Goal: Transaction & Acquisition: Purchase product/service

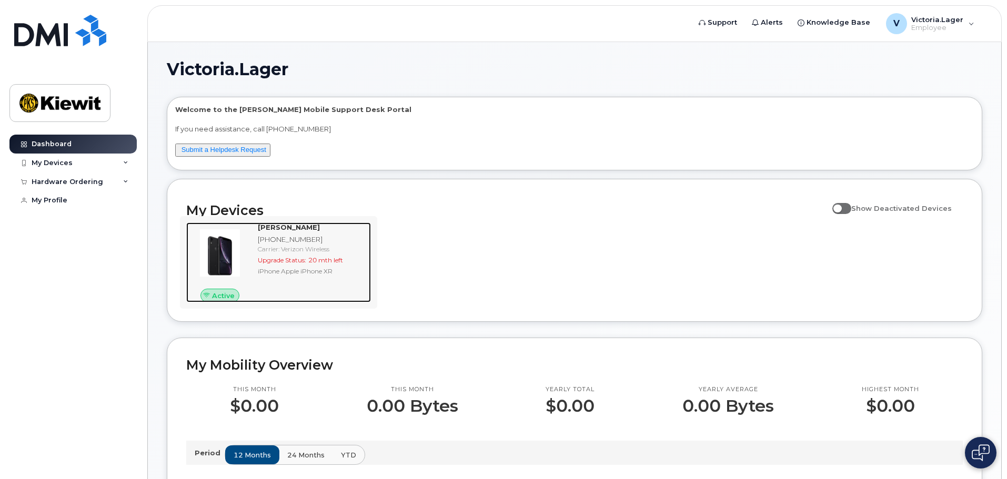
click at [340, 258] on span "20 mth left" at bounding box center [325, 260] width 35 height 8
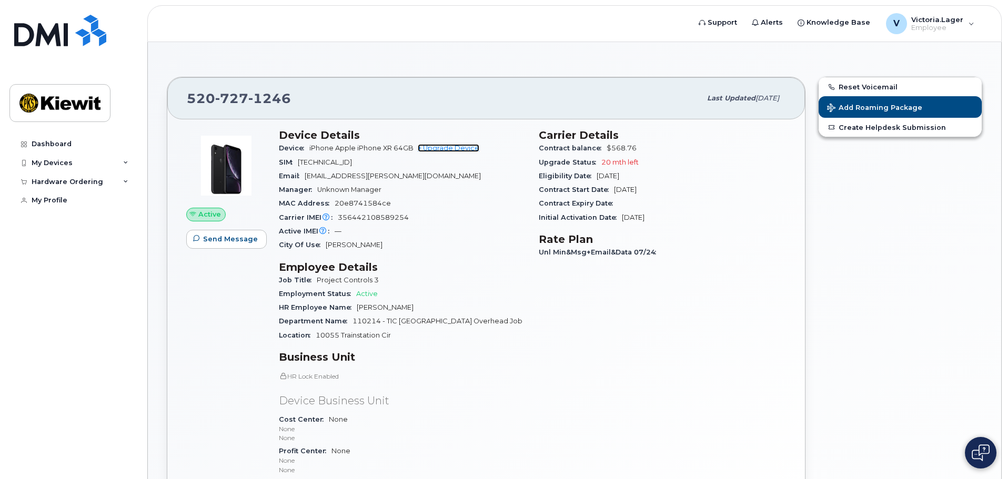
click at [449, 149] on link "+ Upgrade Device" at bounding box center [449, 148] width 62 height 8
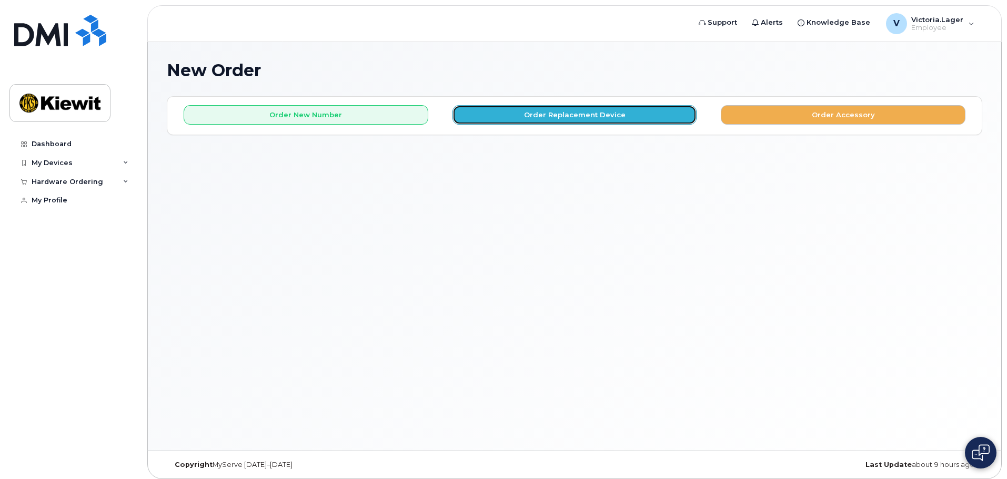
click at [559, 116] on button "Order Replacement Device" at bounding box center [574, 114] width 245 height 19
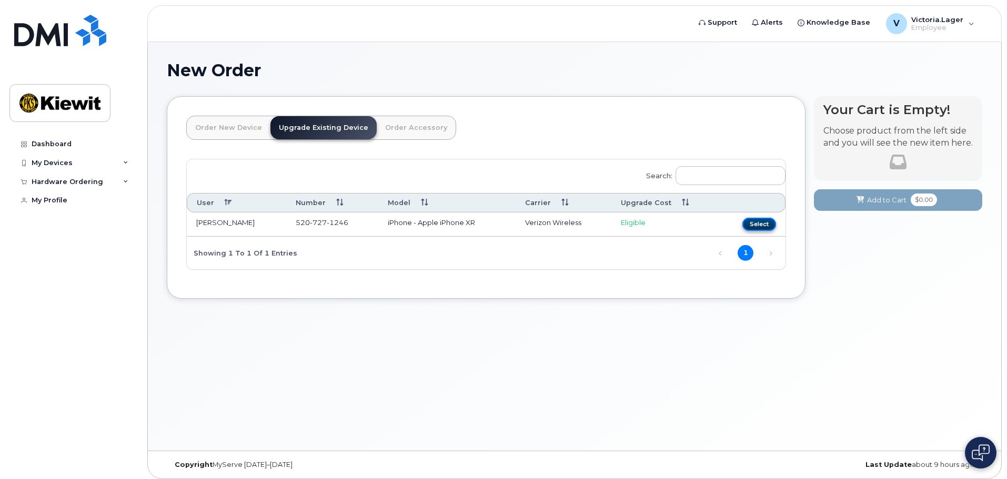
click at [754, 227] on button "Select" at bounding box center [759, 224] width 34 height 13
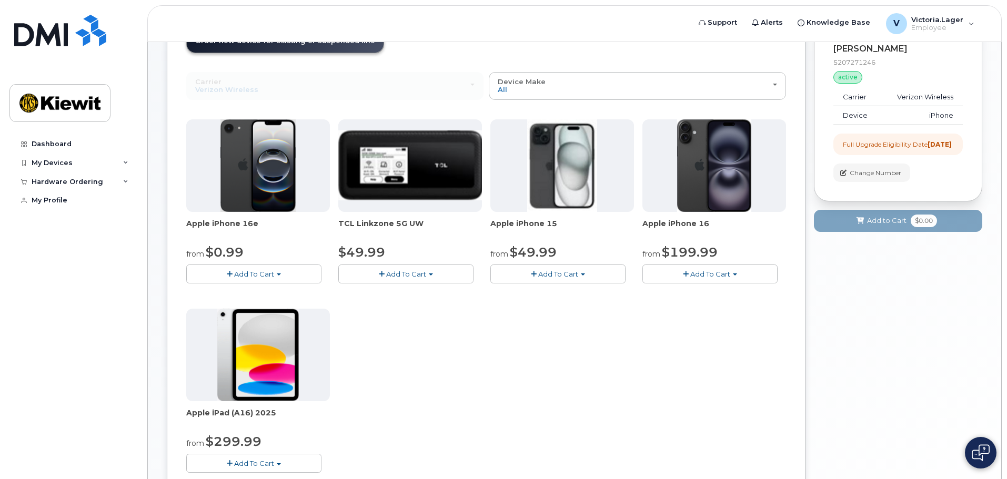
scroll to position [105, 0]
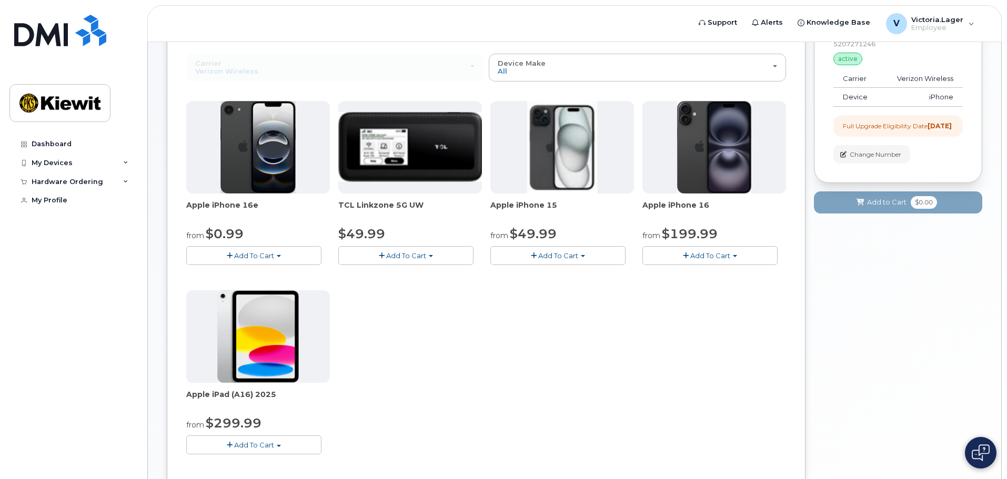
click at [568, 140] on img at bounding box center [562, 147] width 70 height 93
click at [588, 253] on button "Add To Cart" at bounding box center [557, 255] width 135 height 18
click at [588, 273] on link "$49.99 - 2 Year Upgrade (128GB)" at bounding box center [561, 275] width 137 height 13
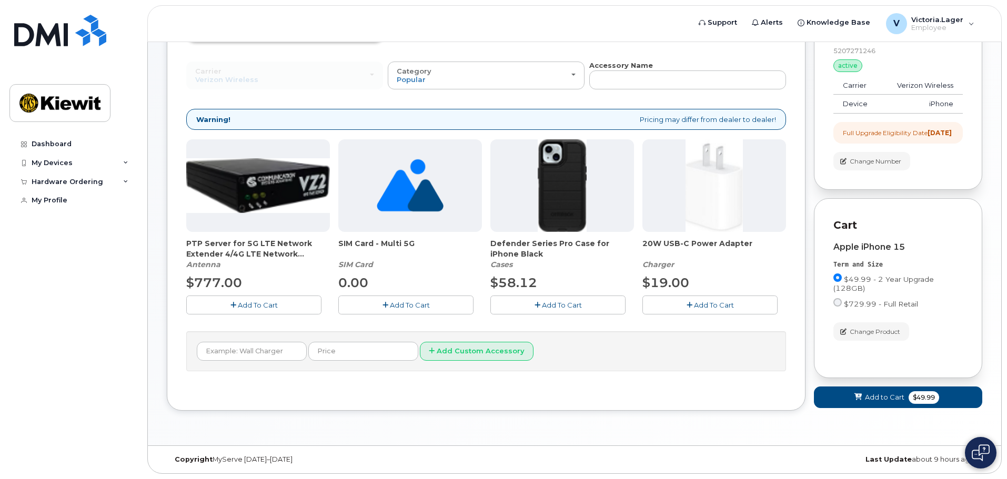
scroll to position [55, 0]
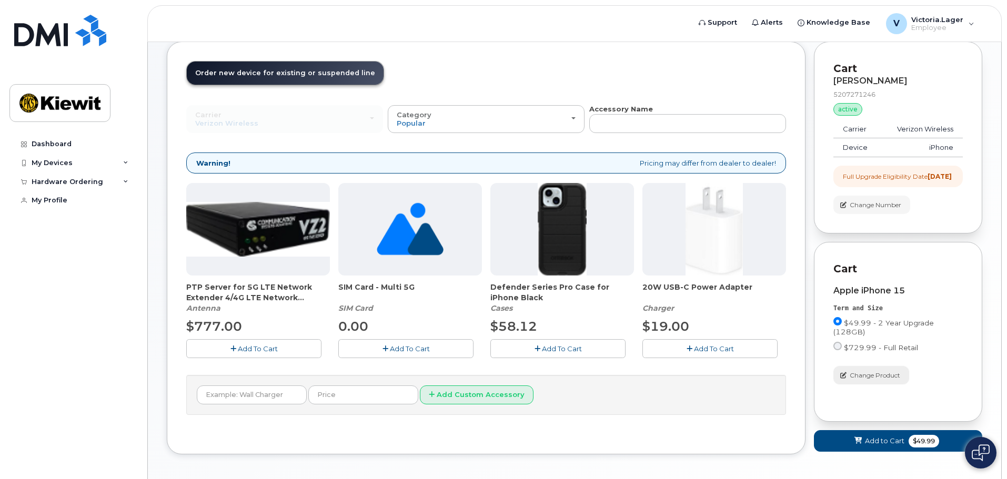
click at [885, 380] on span "Change Product" at bounding box center [874, 375] width 50 height 9
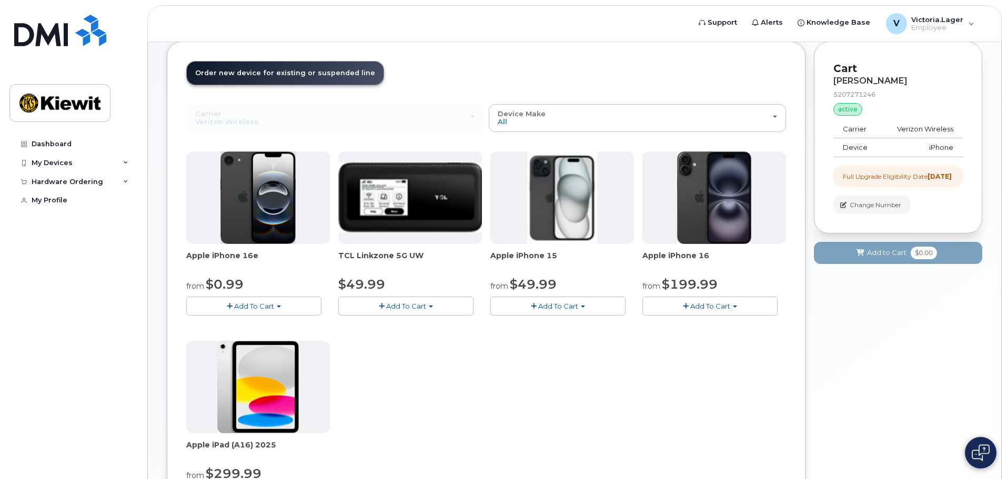
click at [268, 307] on span "Add To Cart" at bounding box center [254, 306] width 40 height 8
click at [276, 326] on link "$0.99 - 2 Year Upgrade (128GB)" at bounding box center [255, 325] width 132 height 13
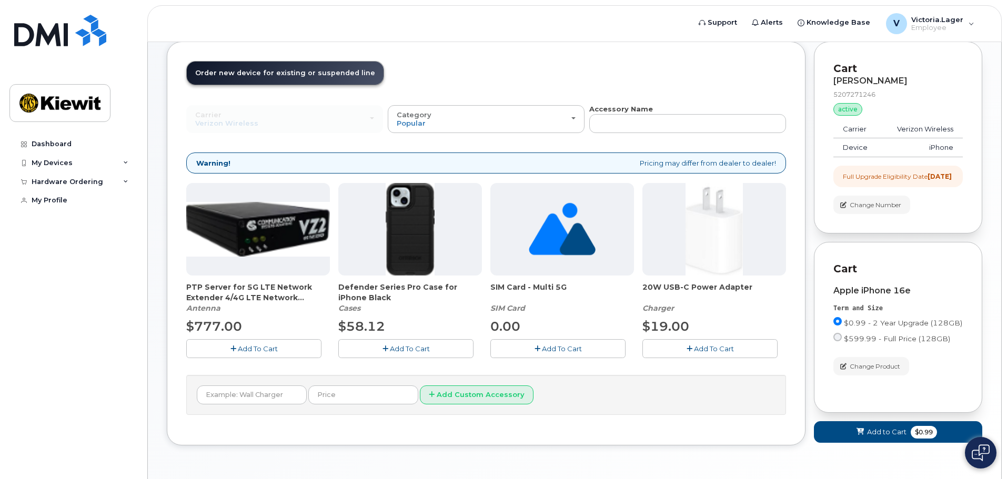
click at [570, 352] on span "Add To Cart" at bounding box center [562, 348] width 40 height 8
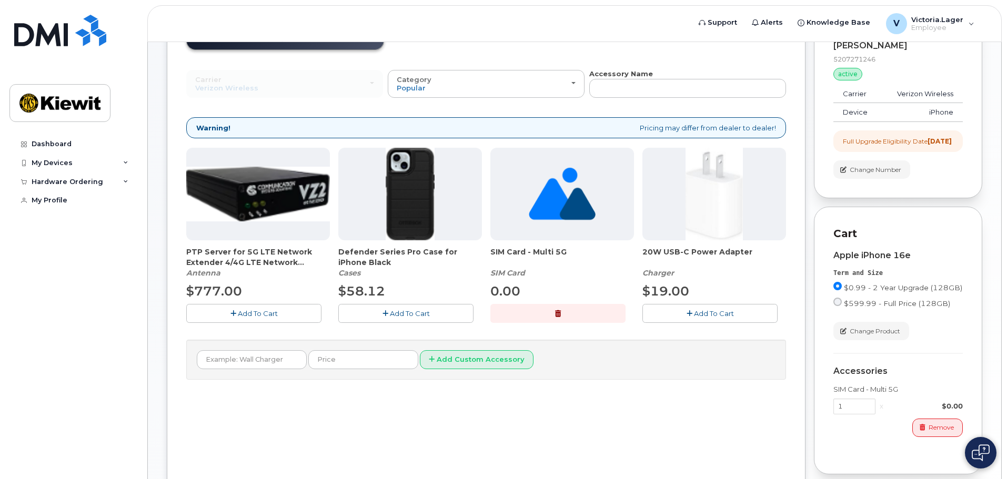
scroll to position [107, 0]
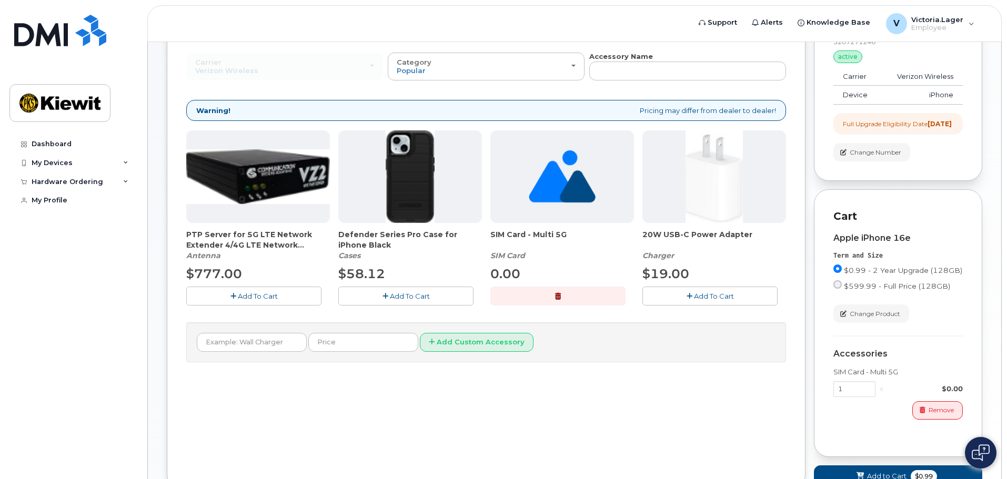
click at [985, 448] on img at bounding box center [980, 452] width 18 height 17
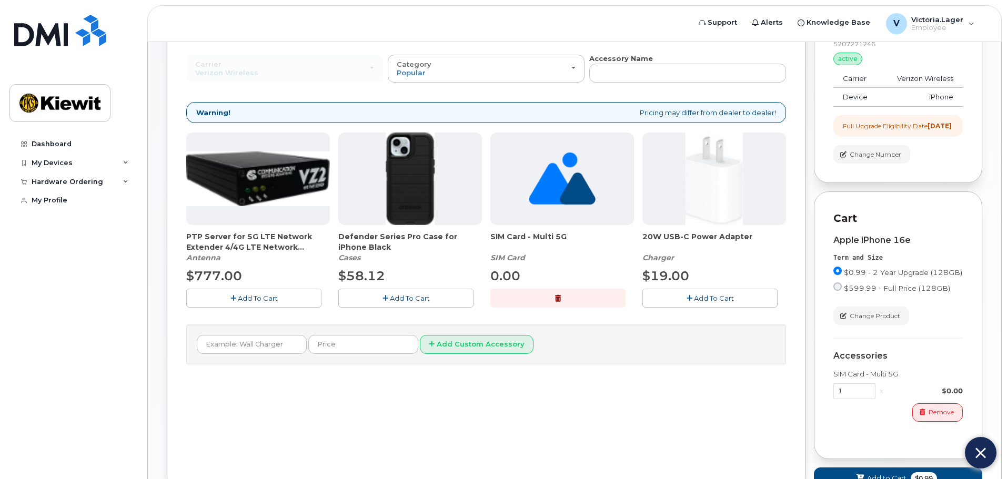
scroll to position [195, 0]
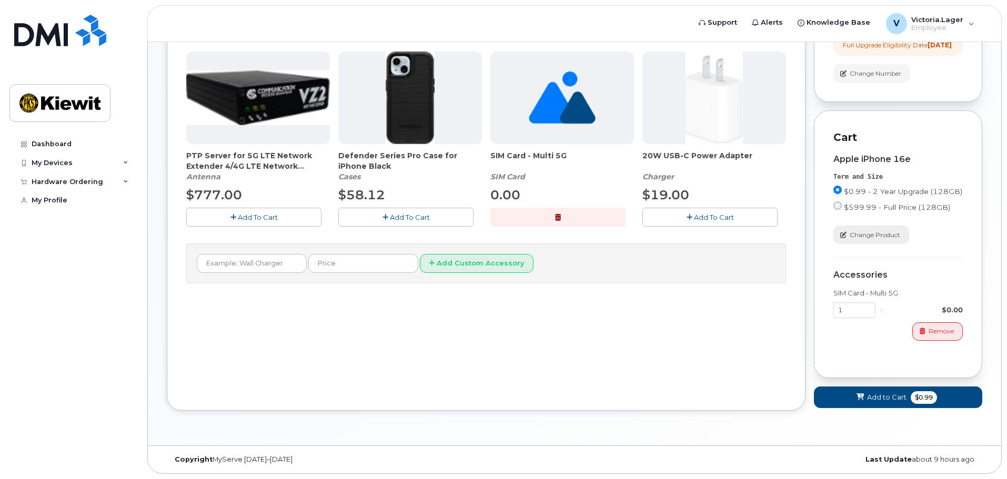
click at [874, 238] on span "Change Product" at bounding box center [874, 234] width 50 height 9
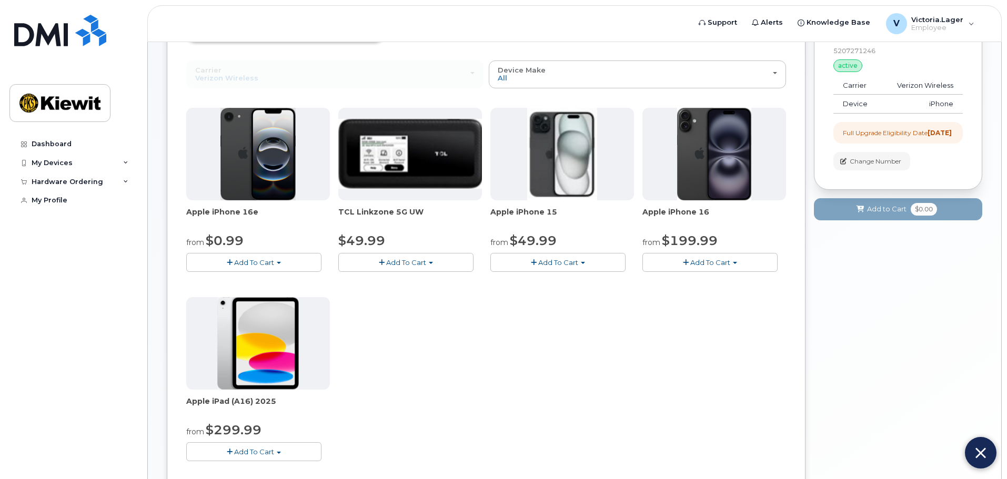
scroll to position [114, 0]
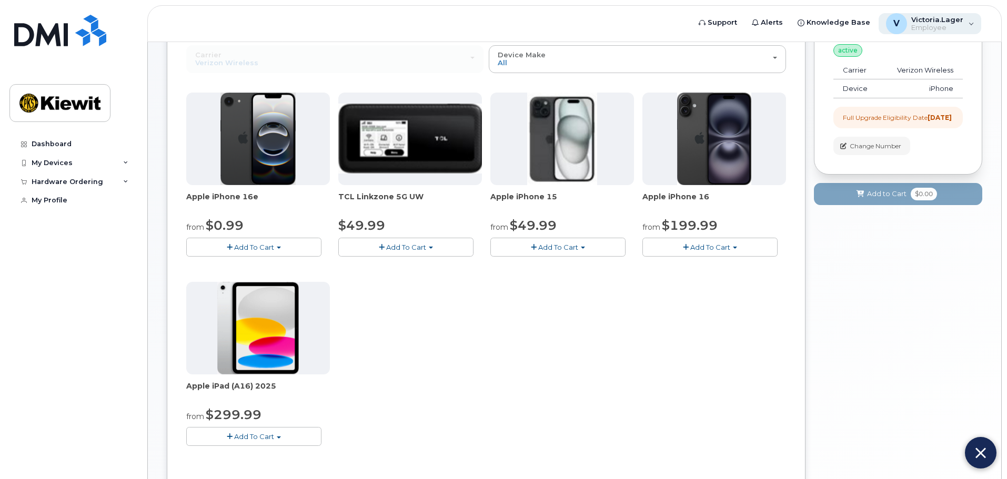
click at [914, 23] on span "Victoria.Lager" at bounding box center [937, 19] width 52 height 8
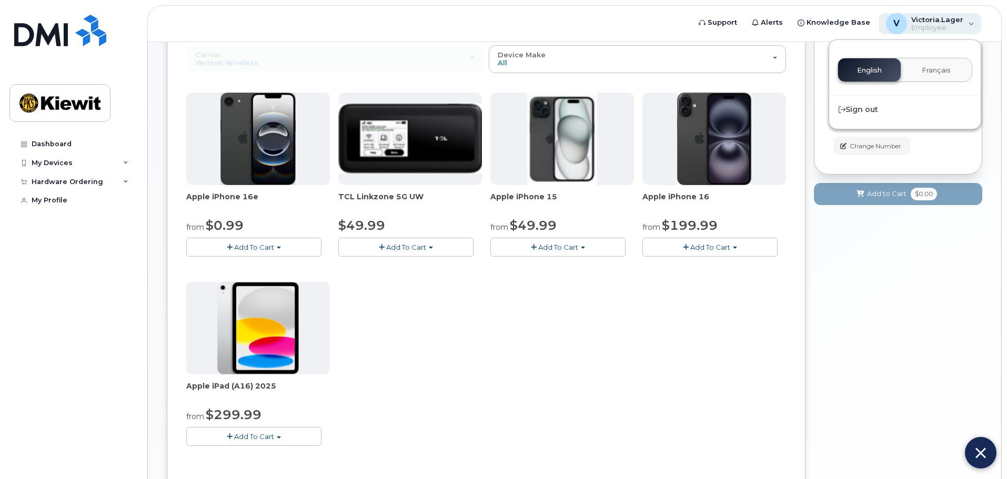
drag, startPoint x: 913, startPoint y: 23, endPoint x: 906, endPoint y: 24, distance: 6.9
click at [913, 23] on div "Victoria.Lager Employee" at bounding box center [935, 23] width 56 height 17
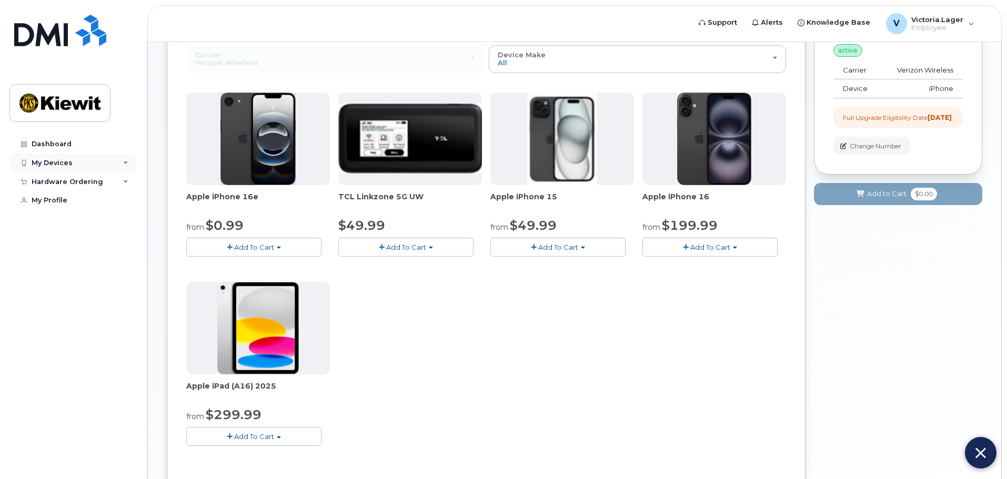
click at [114, 166] on div "My Devices" at bounding box center [72, 163] width 127 height 19
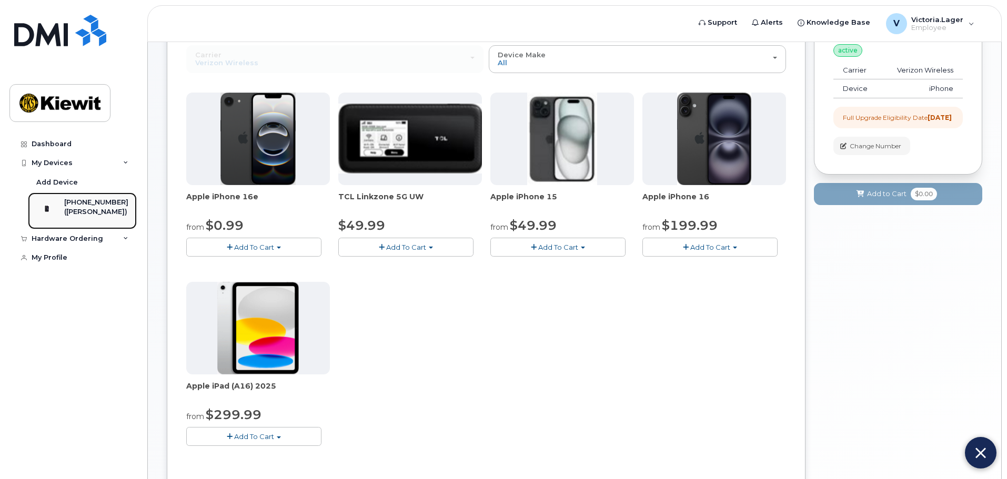
click at [98, 210] on div "([PERSON_NAME])" at bounding box center [96, 211] width 64 height 9
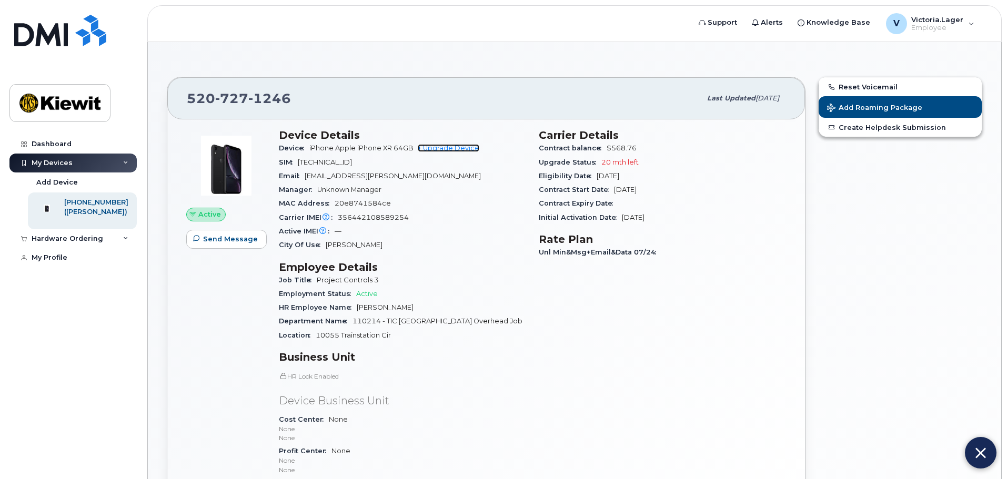
click at [441, 147] on link "+ Upgrade Device" at bounding box center [449, 148] width 62 height 8
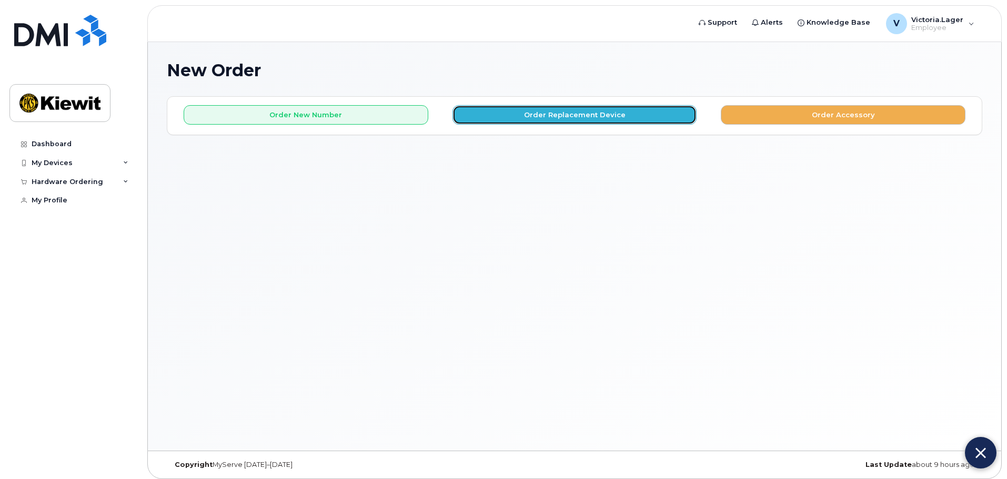
click at [538, 119] on button "Order Replacement Device" at bounding box center [574, 114] width 245 height 19
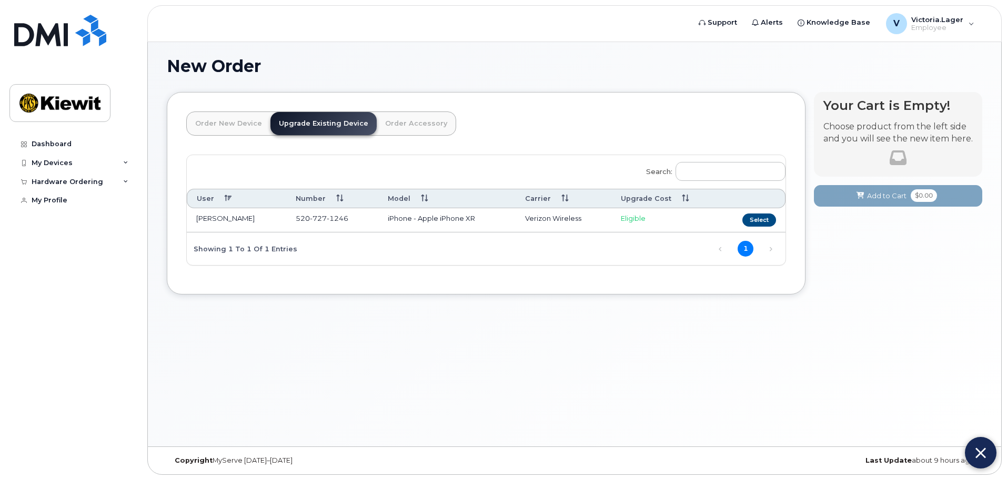
scroll to position [5, 0]
click at [755, 218] on button "Select" at bounding box center [759, 218] width 34 height 13
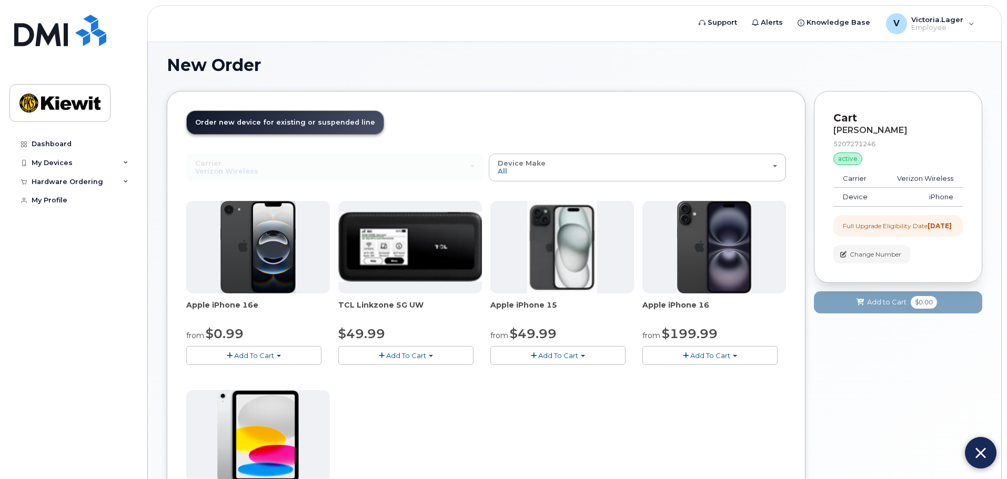
click at [273, 358] on span "Add To Cart" at bounding box center [254, 355] width 40 height 8
click at [451, 383] on div "Apple iPhone 16e from $0.99 Add To Cart $0.99 - 2 Year Upgrade (128GB) $599.99 …" at bounding box center [486, 386] width 600 height 370
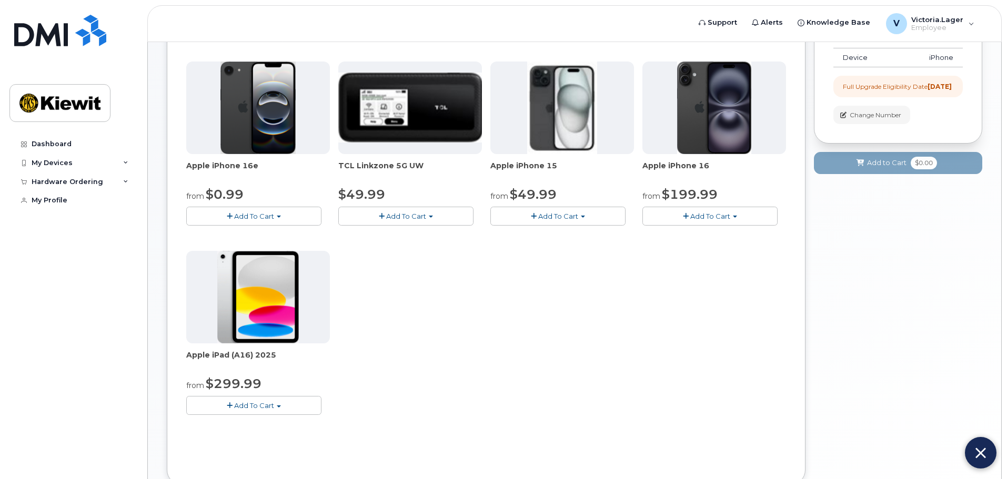
scroll to position [163, 0]
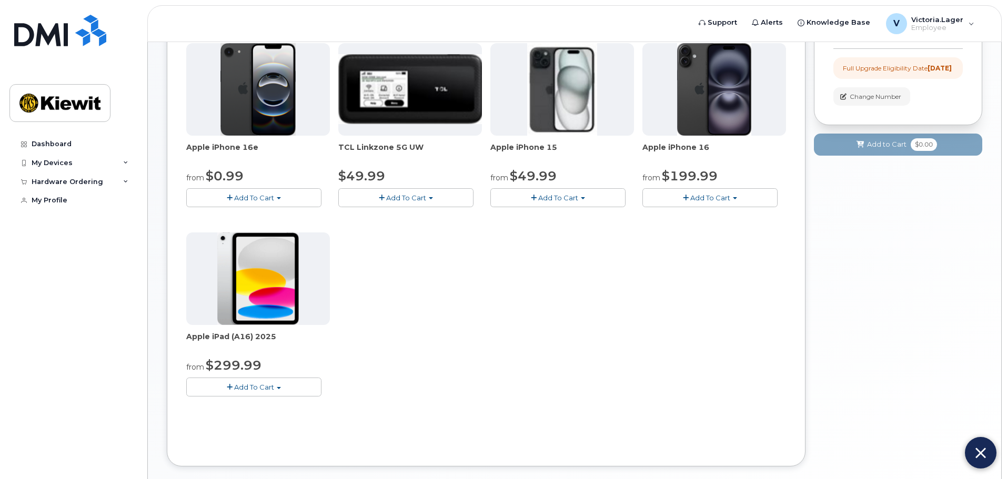
click at [734, 199] on span "button" at bounding box center [735, 198] width 4 height 2
click at [283, 198] on button "Add To Cart" at bounding box center [253, 197] width 135 height 18
click at [738, 199] on button "Add To Cart" at bounding box center [709, 197] width 135 height 18
click at [783, 326] on div "Apple iPhone 16e from $0.99 Add To Cart $0.99 - 2 Year Upgrade (128GB) $599.99 …" at bounding box center [486, 228] width 600 height 370
click at [742, 199] on button "Add To Cart" at bounding box center [709, 197] width 135 height 18
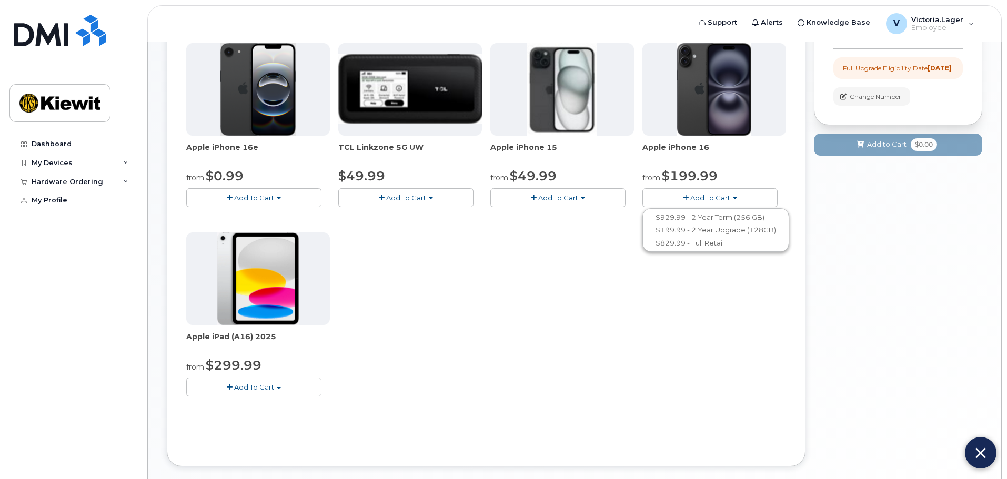
click at [624, 328] on div "Apple iPhone 16e from $0.99 Add To Cart $0.99 - 2 Year Upgrade (128GB) $599.99 …" at bounding box center [486, 228] width 600 height 370
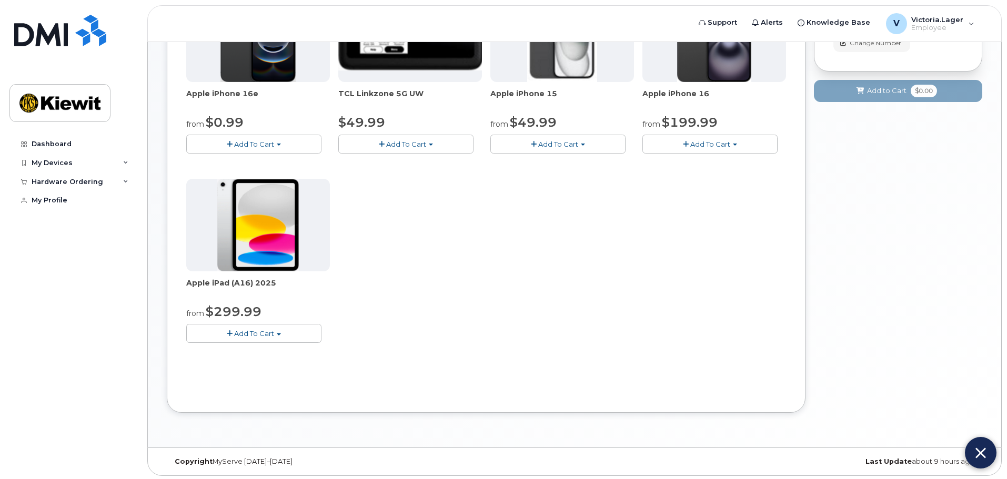
scroll to position [219, 0]
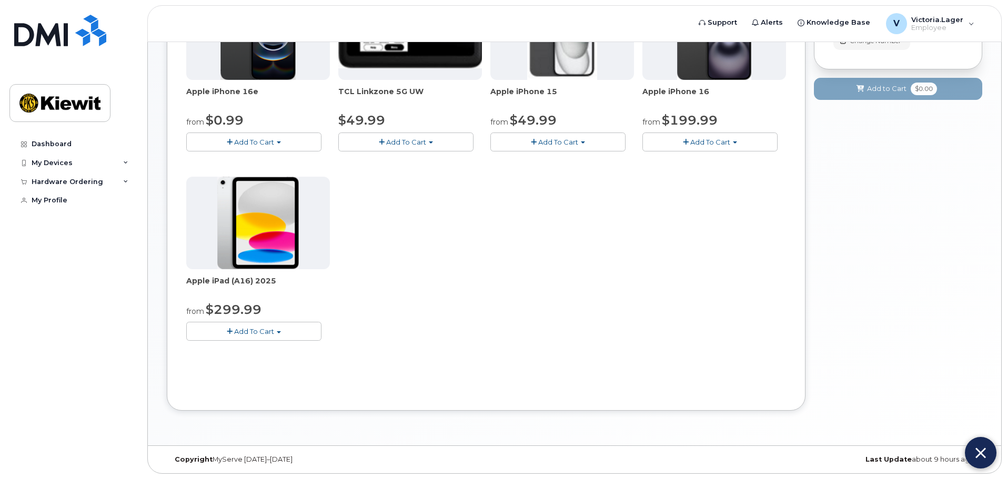
click at [982, 453] on img at bounding box center [980, 452] width 11 height 17
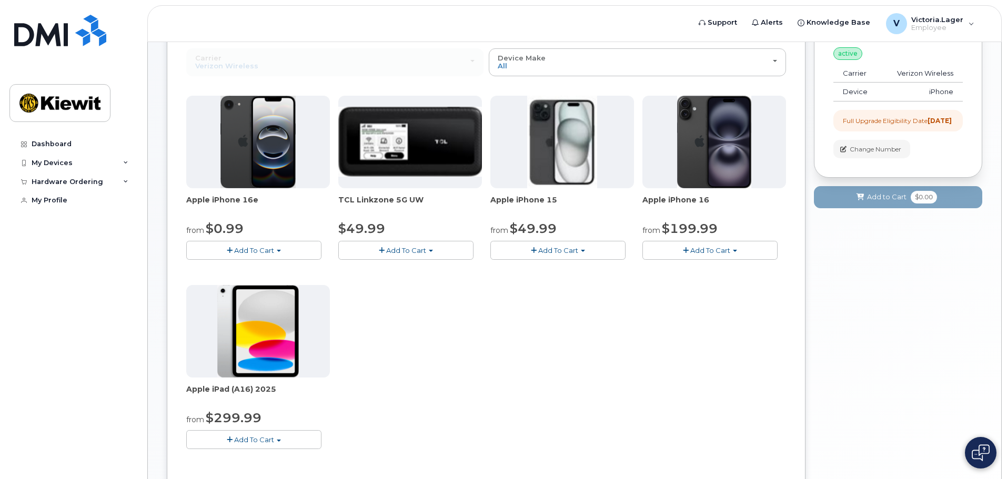
scroll to position [0, 0]
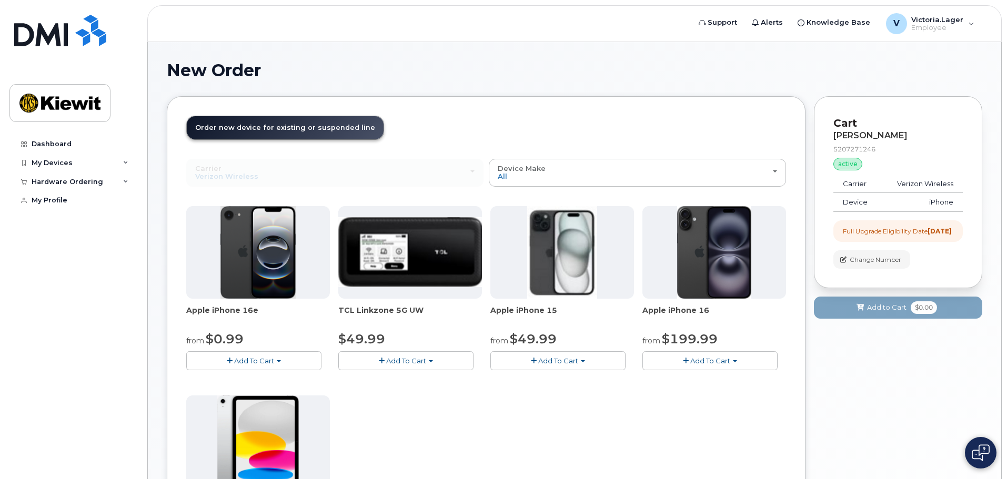
click at [267, 361] on span "Add To Cart" at bounding box center [254, 361] width 40 height 8
click at [259, 382] on link "$0.99 - 2 Year Upgrade (128GB)" at bounding box center [255, 380] width 132 height 13
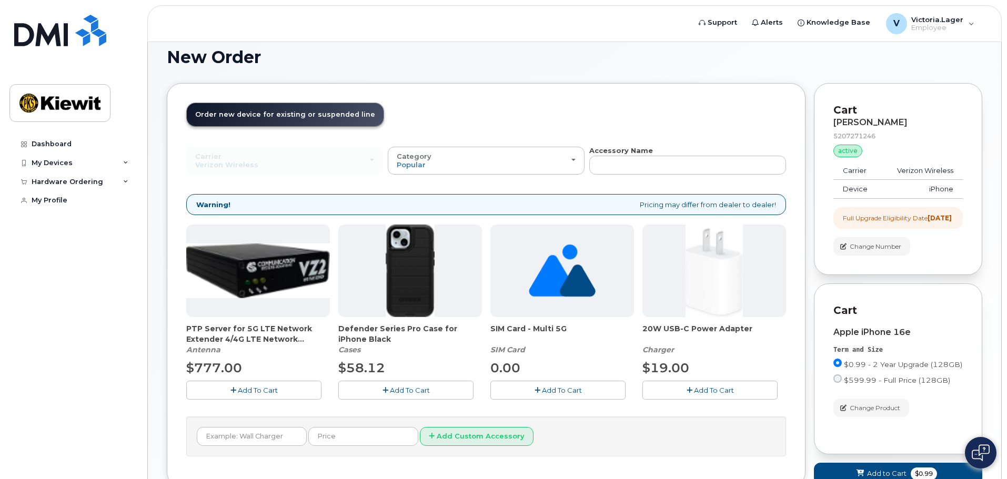
scroll to position [53, 0]
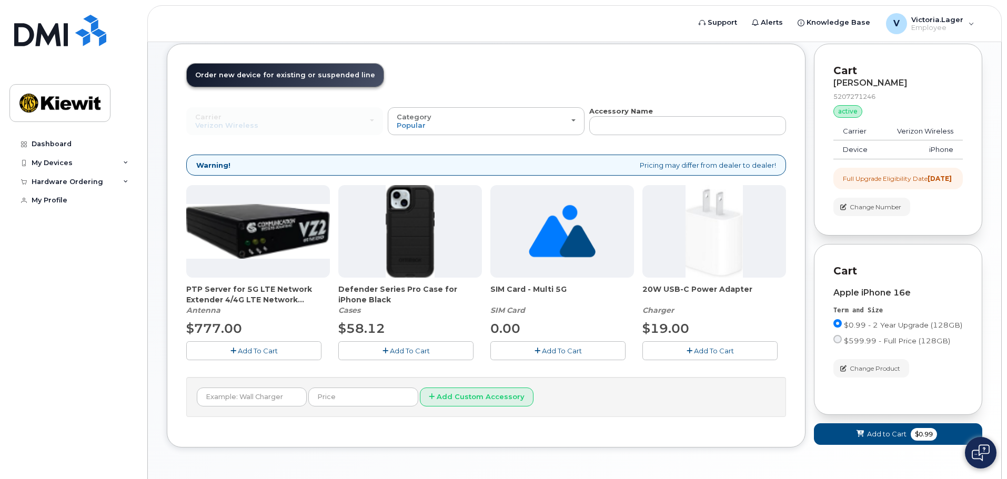
click at [522, 351] on button "Add To Cart" at bounding box center [557, 350] width 135 height 18
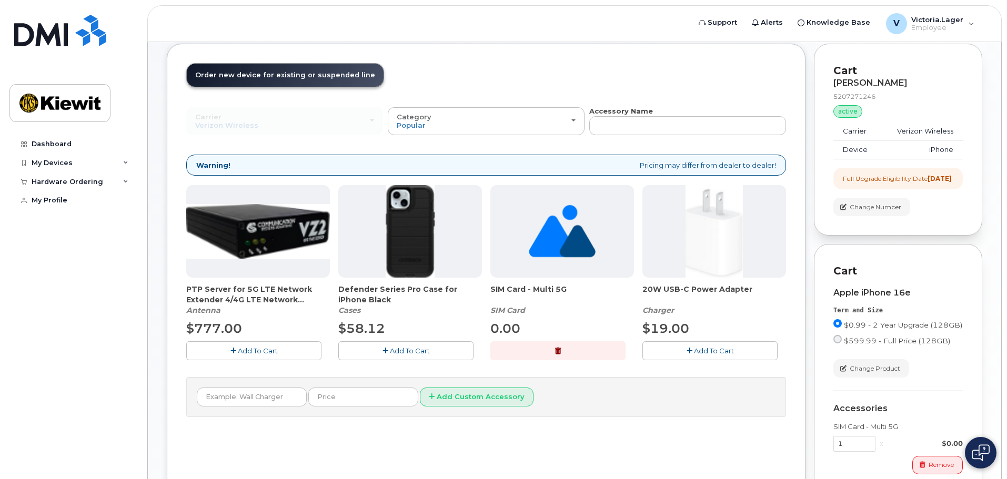
click at [450, 353] on button "Add To Cart" at bounding box center [405, 350] width 135 height 18
click at [703, 348] on span "Add To Cart" at bounding box center [714, 351] width 40 height 8
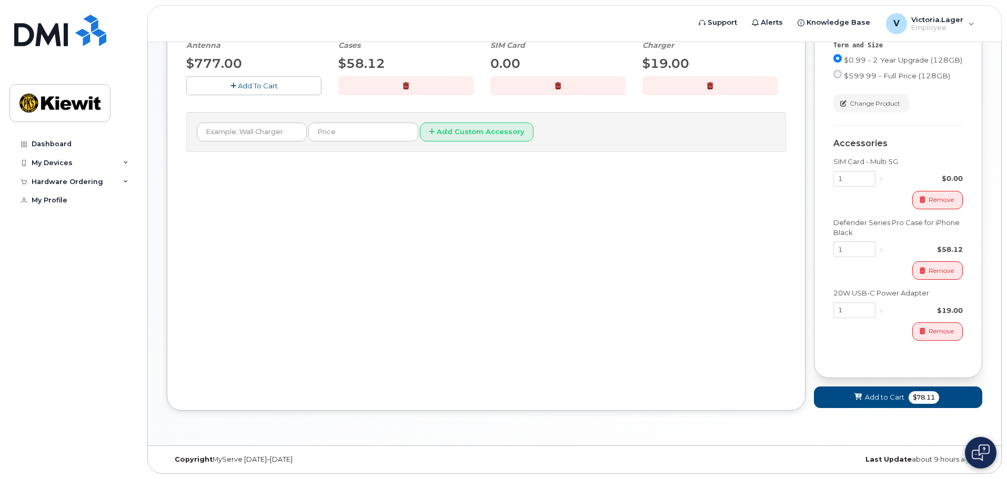
scroll to position [327, 0]
click at [926, 397] on span "$78.11" at bounding box center [923, 397] width 31 height 13
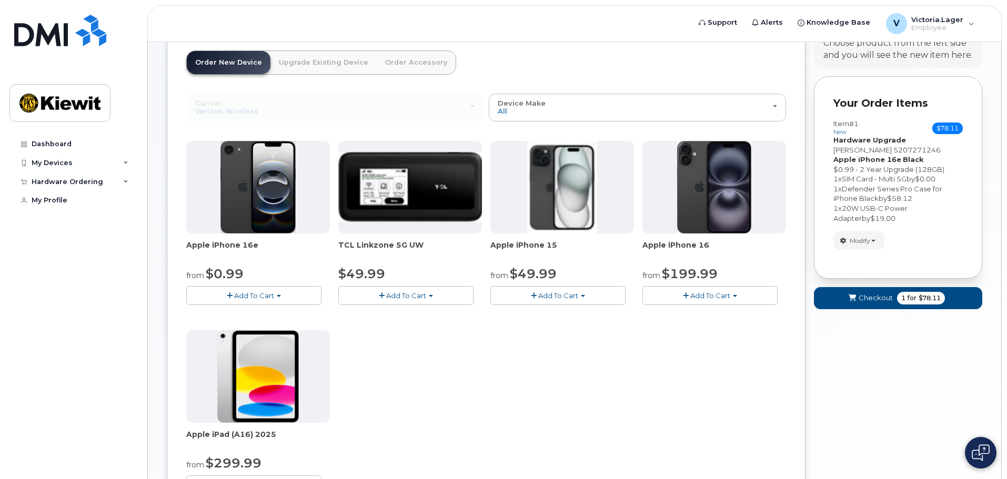
scroll to position [61, 0]
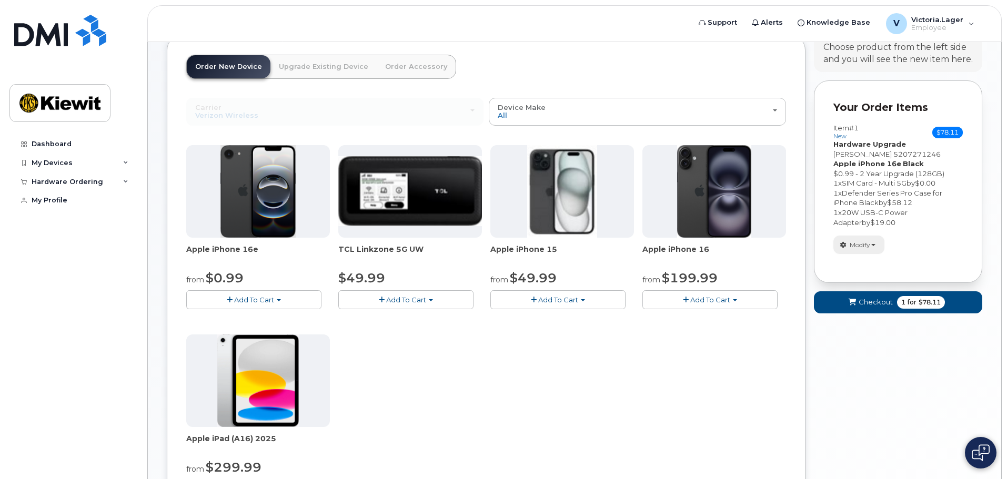
click at [876, 251] on button "Modify" at bounding box center [858, 245] width 51 height 18
click at [866, 369] on div "Your Cart is Empty! Choose product from the left side and you will see the new …" at bounding box center [898, 309] width 168 height 549
click at [918, 301] on span "$78.11" at bounding box center [929, 302] width 22 height 9
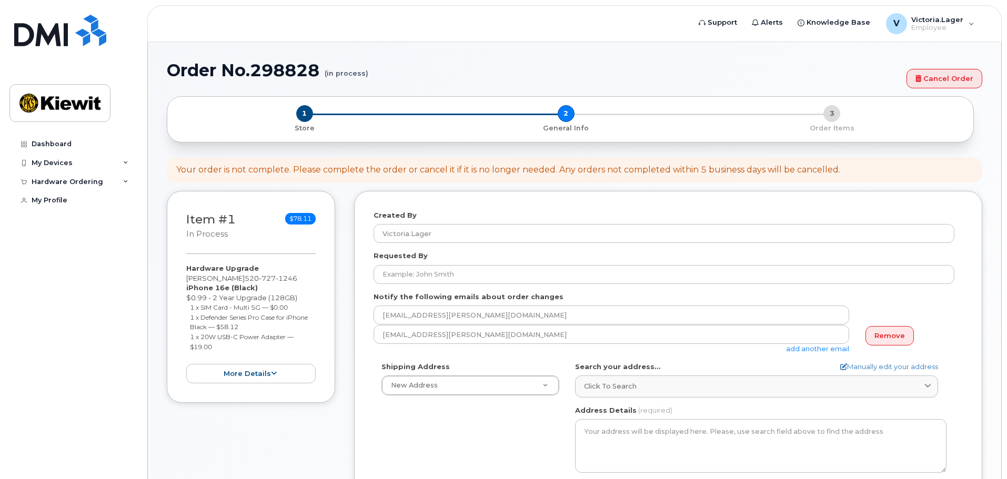
select select
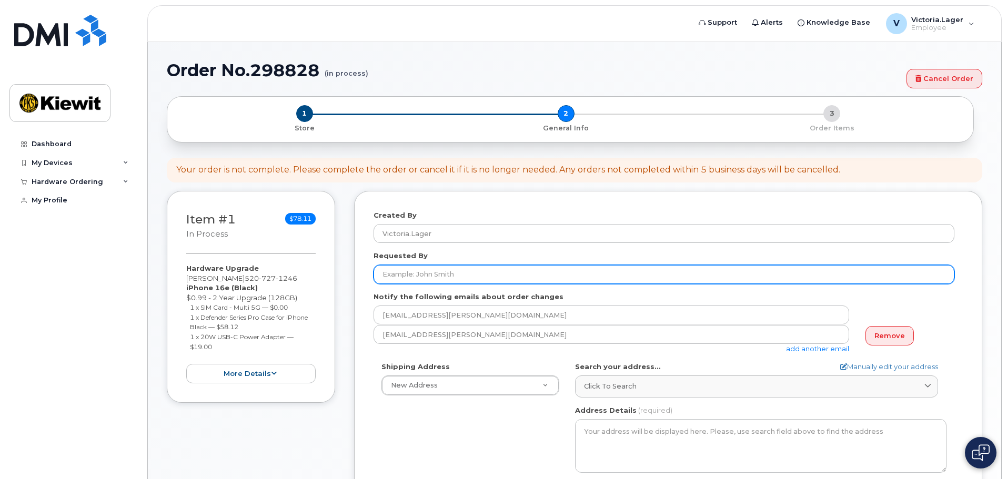
click at [459, 273] on input "Requested By" at bounding box center [663, 274] width 581 height 19
type input "[PERSON_NAME]"
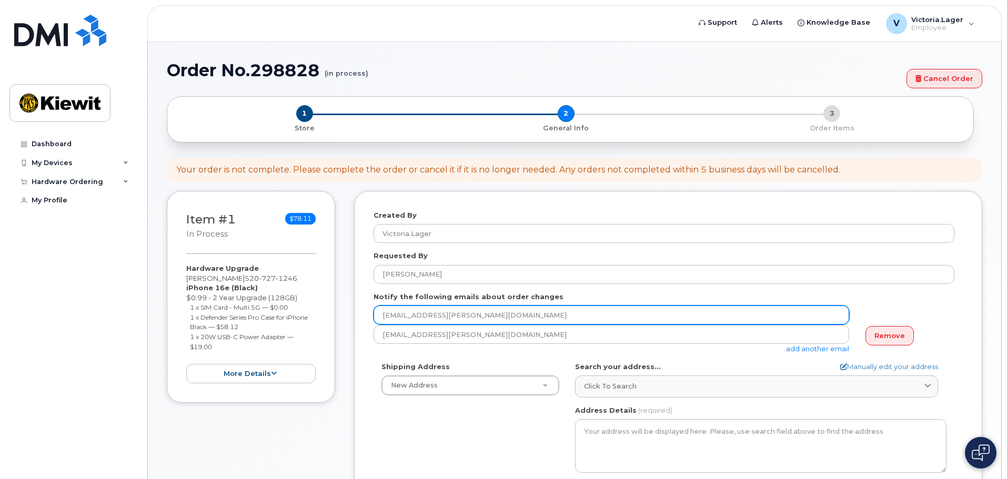
type input "[EMAIL_ADDRESS][PERSON_NAME][DOMAIN_NAME]"
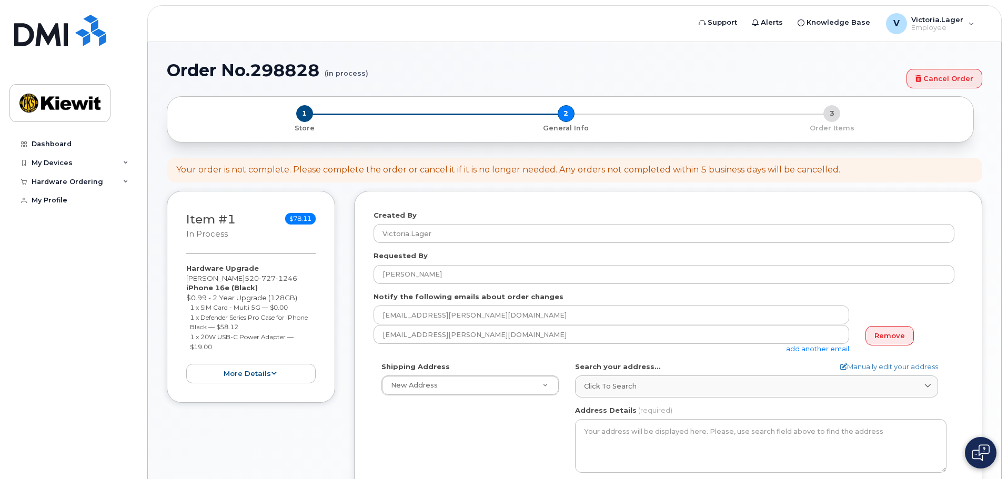
type input "[EMAIL_ADDRESS][PERSON_NAME][DOMAIN_NAME]"
type input "[STREET_ADDRESS]"
type input "3036712581"
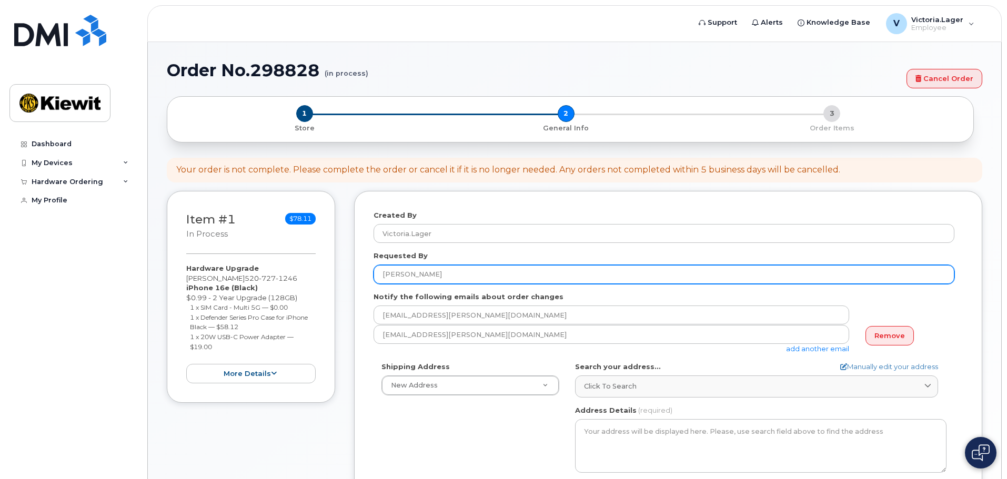
select select
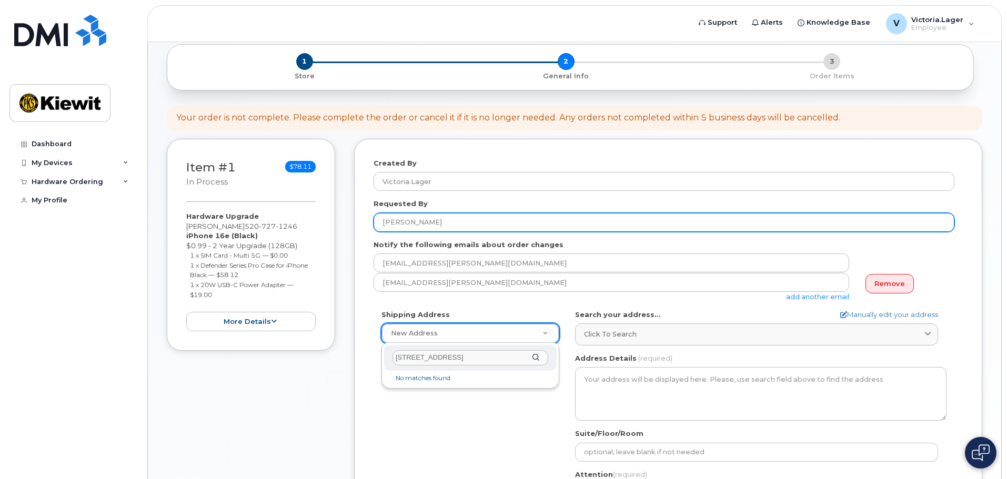
scroll to position [53, 0]
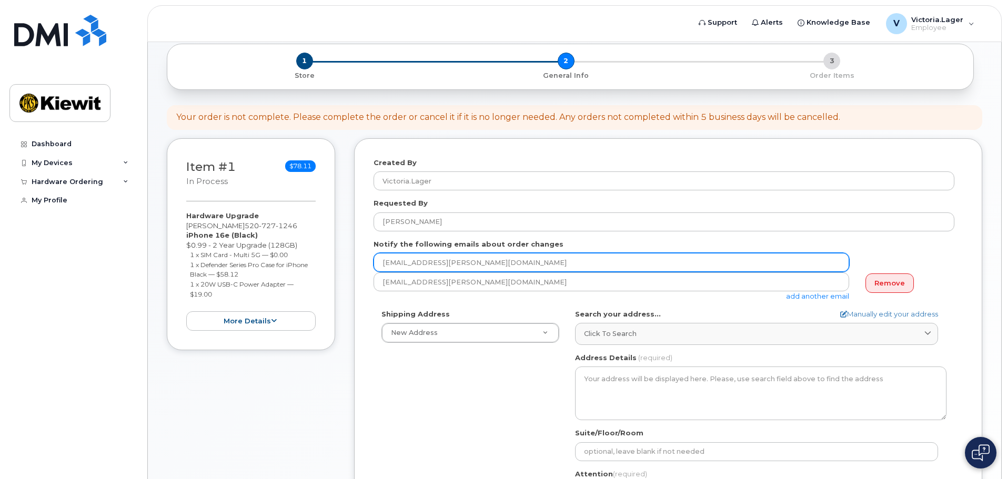
drag, startPoint x: 503, startPoint y: 263, endPoint x: 359, endPoint y: 273, distance: 144.4
click at [359, 273] on div "Created By [PERSON_NAME].Lager Requested By [PERSON_NAME] Notify the following …" at bounding box center [668, 367] width 628 height 459
type input "[EMAIL_ADDRESS][PERSON_NAME][DOMAIN_NAME]"
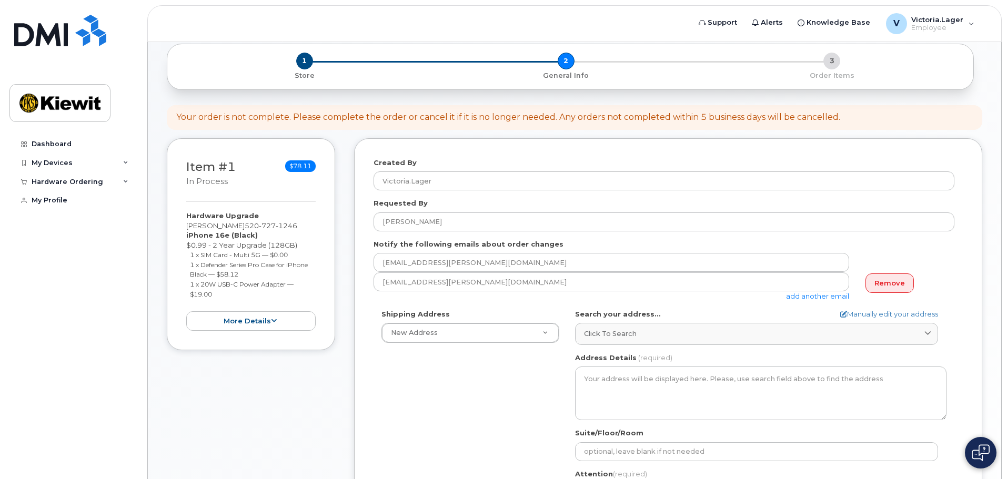
click at [468, 387] on div "Shipping Address New Address New Address CO Search your address... Manually edi…" at bounding box center [663, 429] width 581 height 241
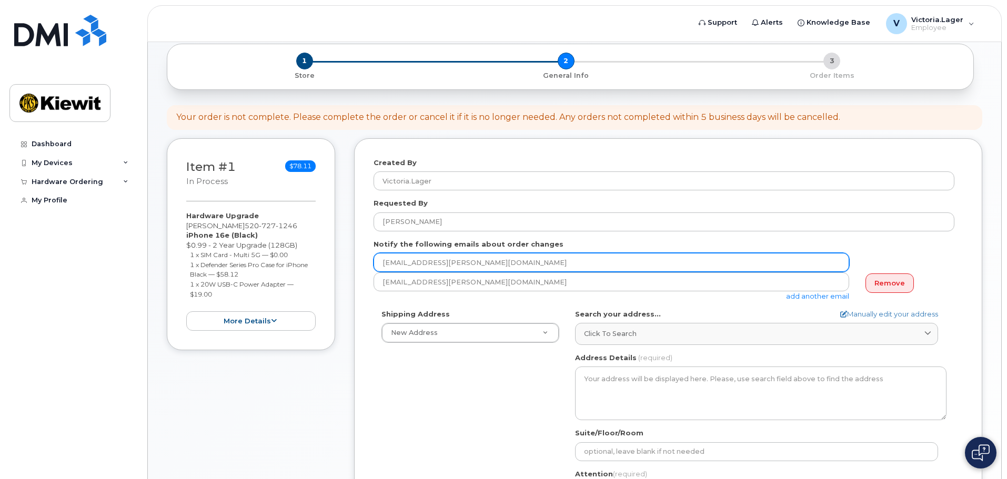
click at [384, 263] on input "[EMAIL_ADDRESS][PERSON_NAME][DOMAIN_NAME]" at bounding box center [610, 262] width 475 height 19
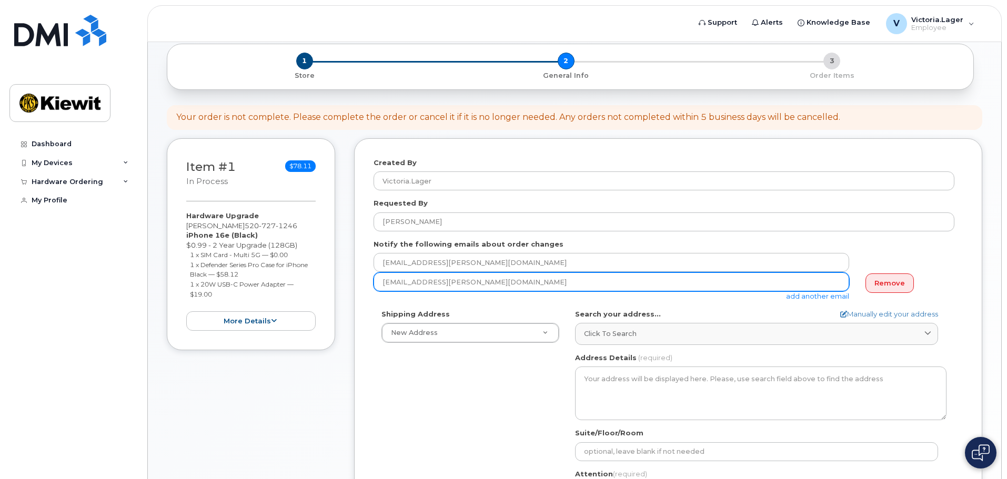
click at [387, 278] on input "Victoria.lager@kiewit.com" at bounding box center [610, 281] width 475 height 19
type input "victoria.lager@kiewit.com"
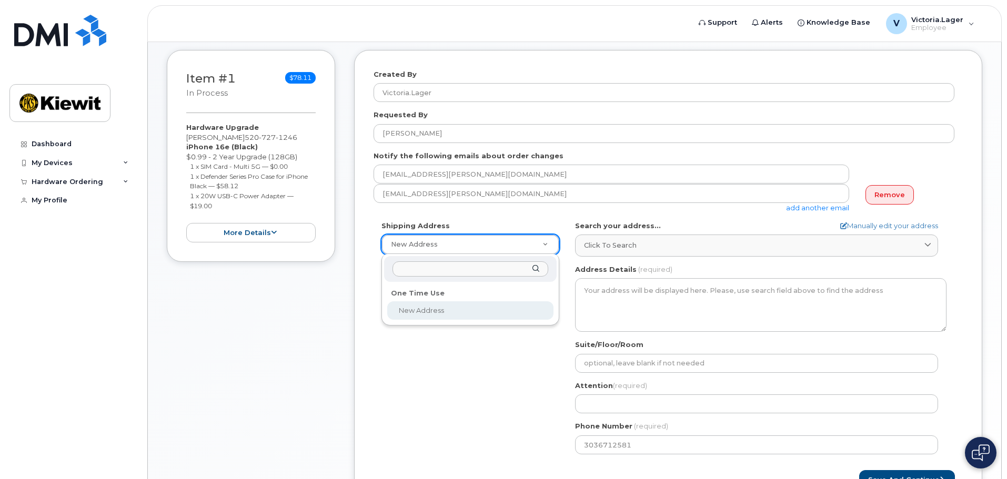
scroll to position [158, 0]
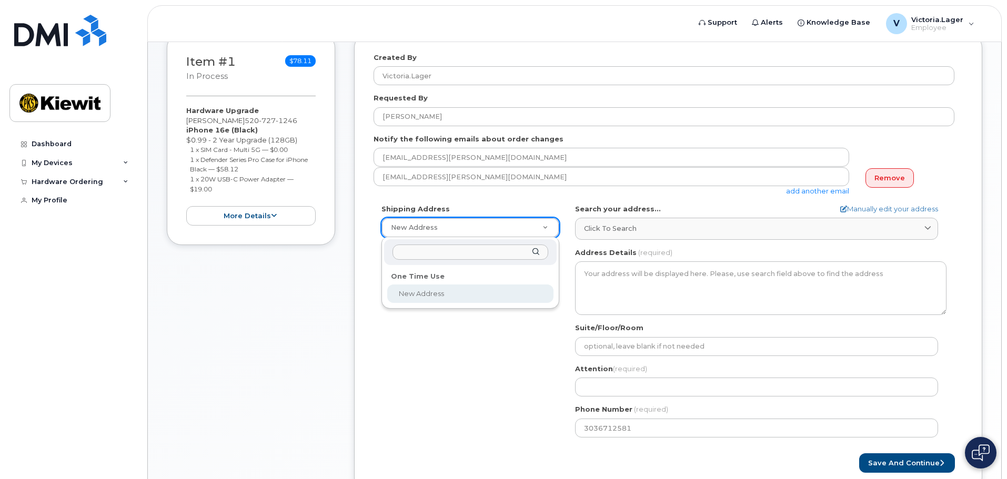
select select
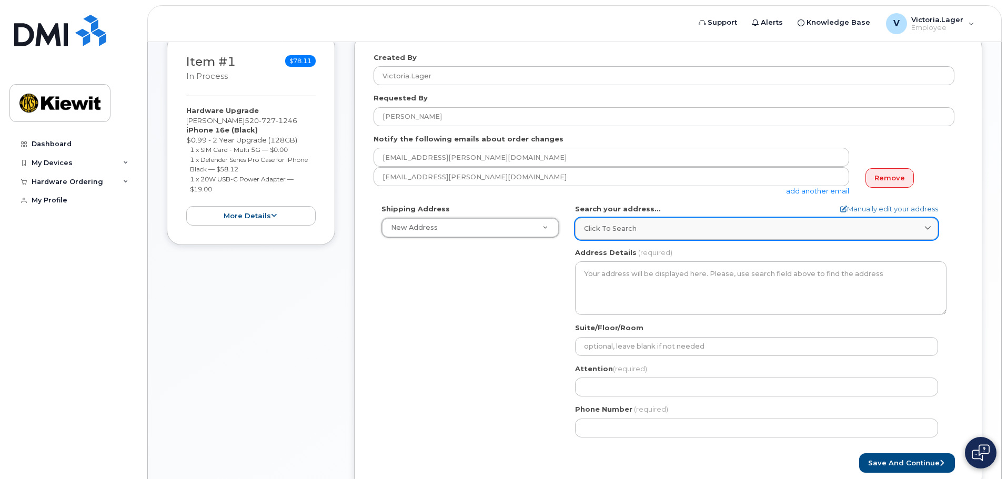
click at [668, 225] on div "Click to search" at bounding box center [756, 229] width 345 height 10
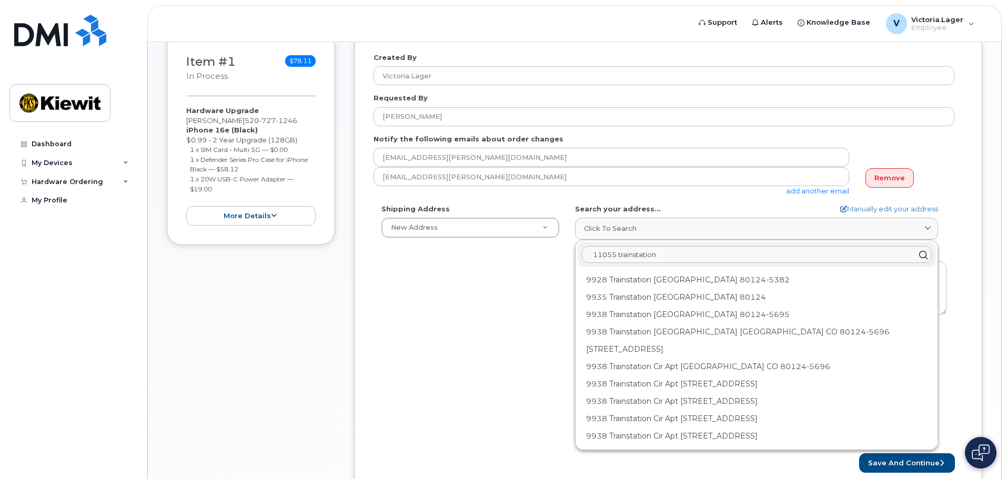
click at [601, 252] on input "11055 trainstation" at bounding box center [756, 255] width 349 height 17
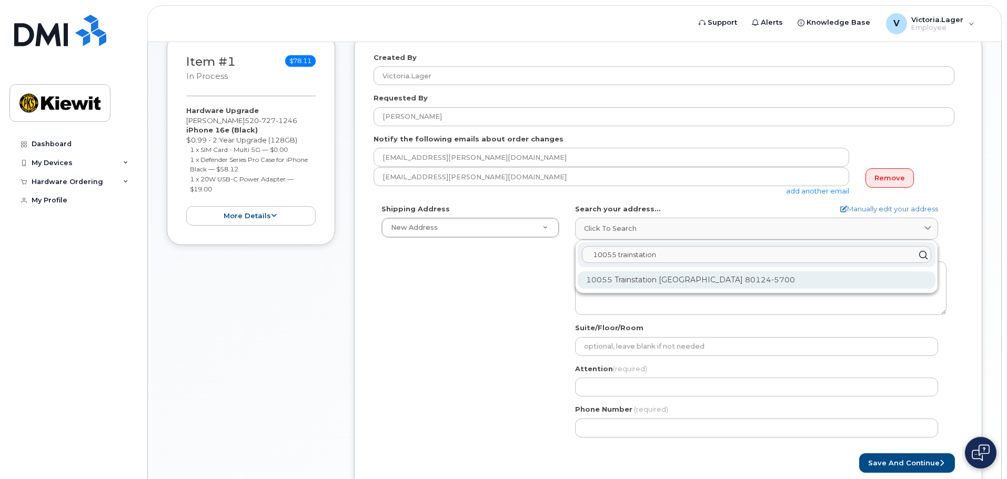
type input "10055 trainstation"
click at [682, 278] on div "10055 Trainstation Cir Lone Tree CO 80124-5700" at bounding box center [756, 279] width 358 height 17
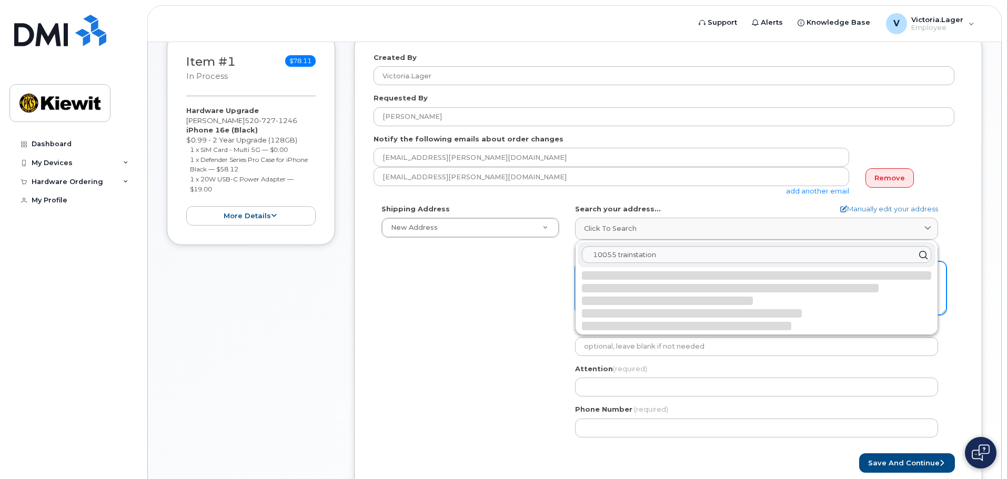
select select
type textarea "10055 Trainstation Cir LONE TREE CO 80124-5700 UNITED STATES"
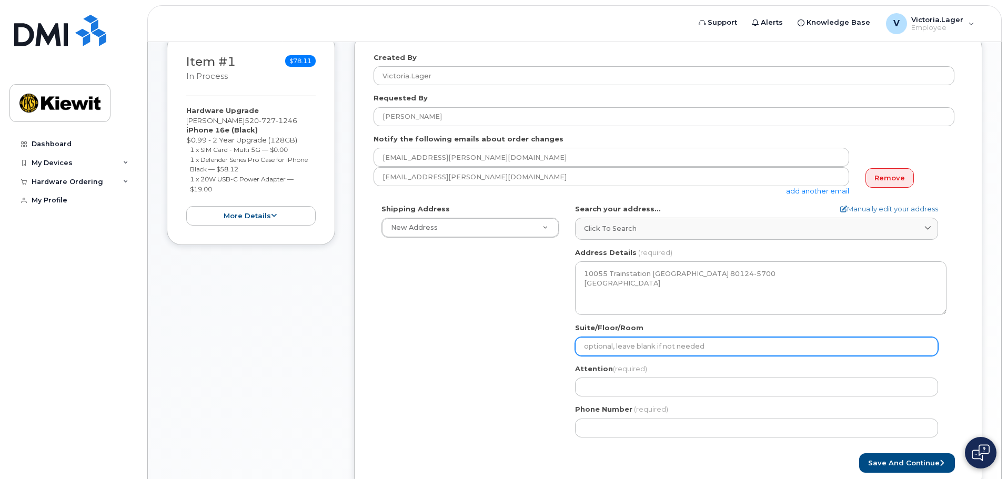
click at [640, 347] on input "Suite/Floor/Room" at bounding box center [756, 346] width 363 height 19
select select
type input "C"
select select
type input "Cu"
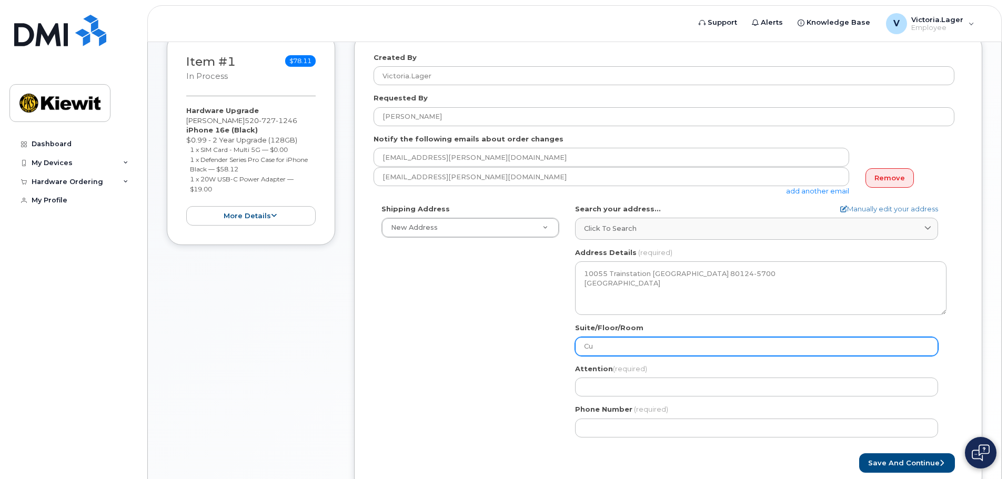
select select
type input "C"
select select
type input "K"
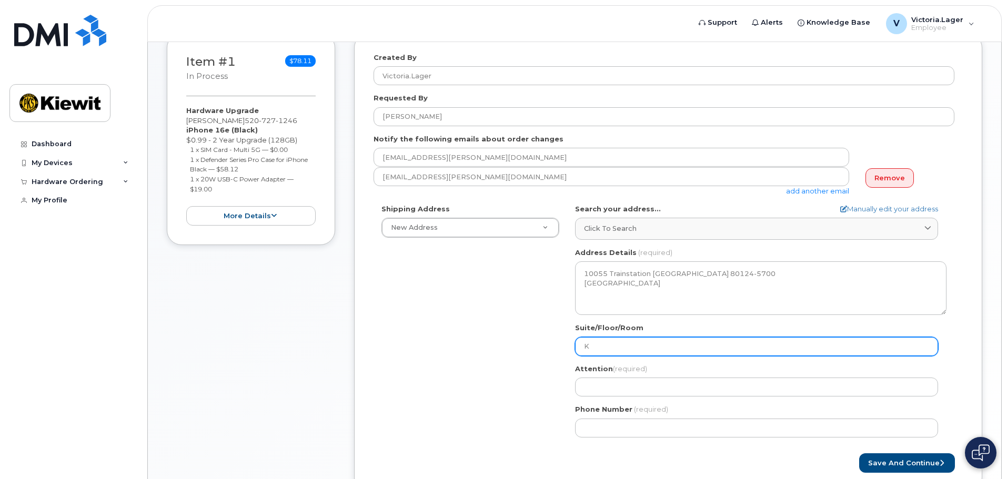
select select
type input "K2"
select select
type input "K2 C"
select select
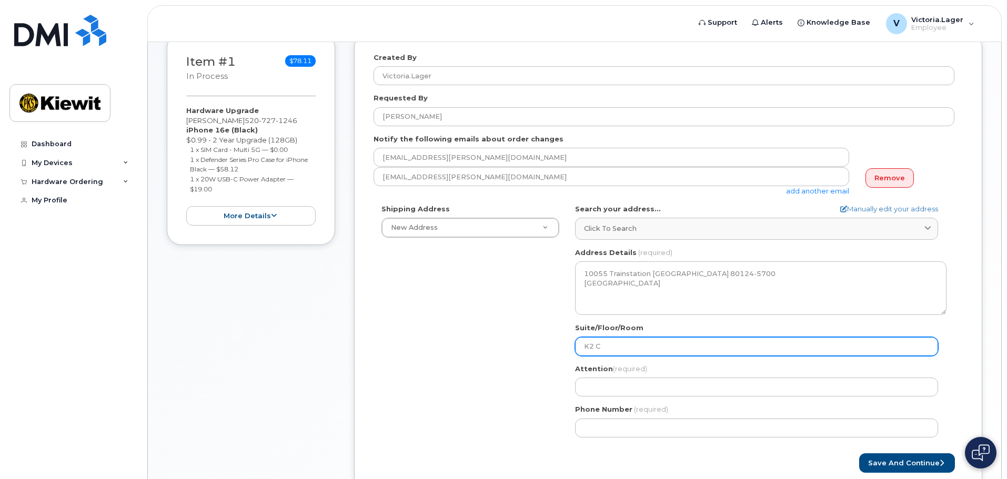
type input "K2 Cu"
select select
type input "K2 Cub"
select select
type input "K2 Cubi"
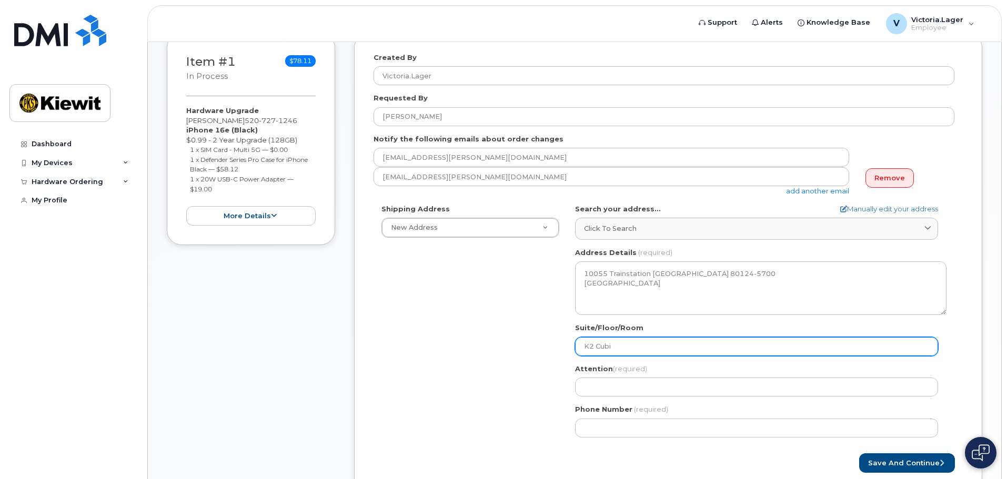
select select
type input "K2 Cubic"
select select
type input "K2 Cubicl"
select select
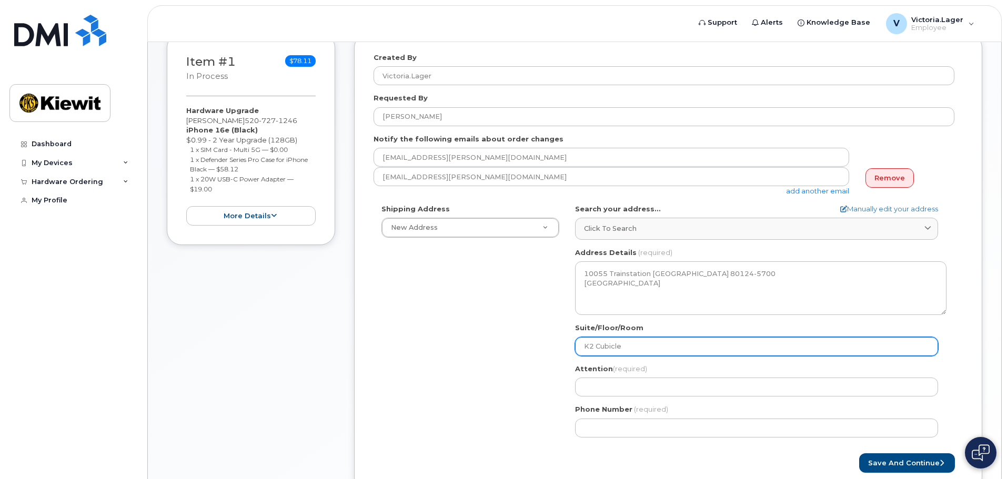
type input "K2 Cubicle"
select select
type input "K2 Cubicle N"
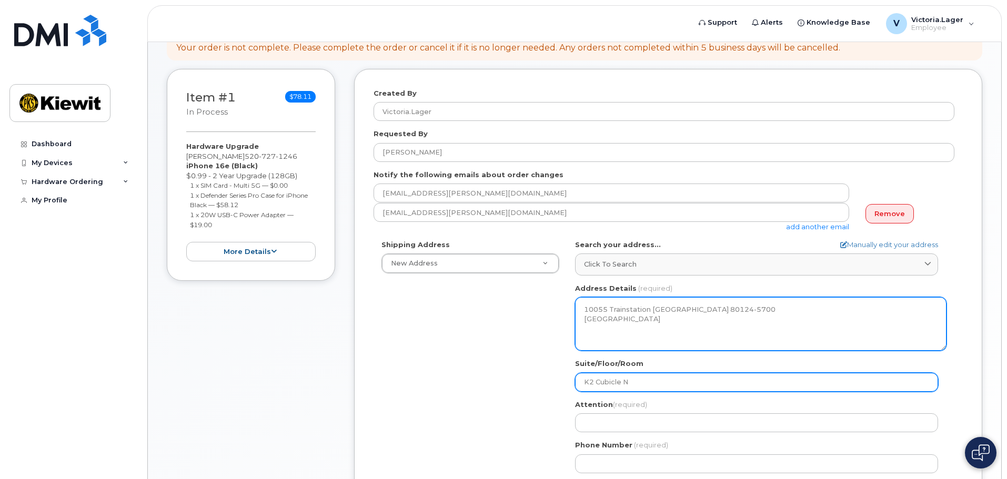
scroll to position [105, 0]
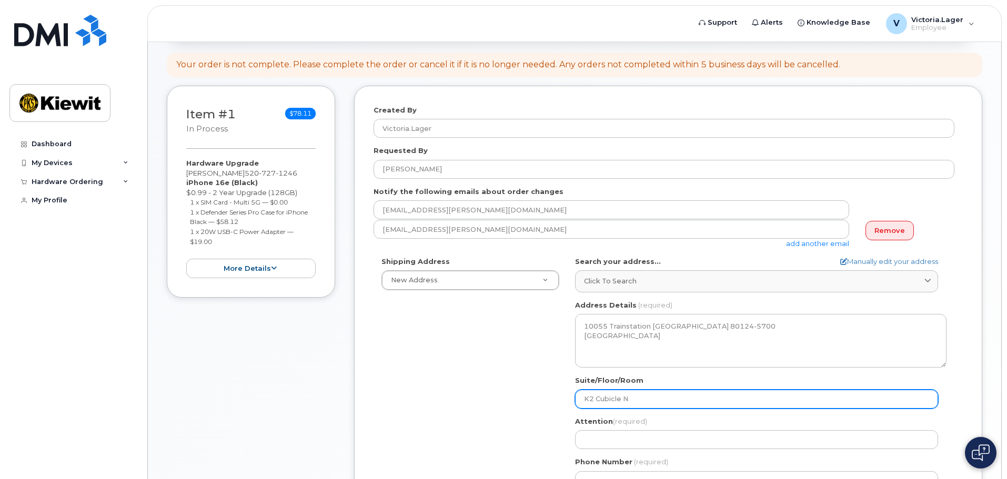
drag, startPoint x: 597, startPoint y: 398, endPoint x: 559, endPoint y: 400, distance: 39.0
click at [559, 400] on div "Shipping Address New Address New Address CO Lone Tree Search your address... Ma…" at bounding box center [663, 377] width 581 height 241
select select
type input "Cubicle N"
click at [651, 396] on input "Cubicle N" at bounding box center [756, 399] width 363 height 19
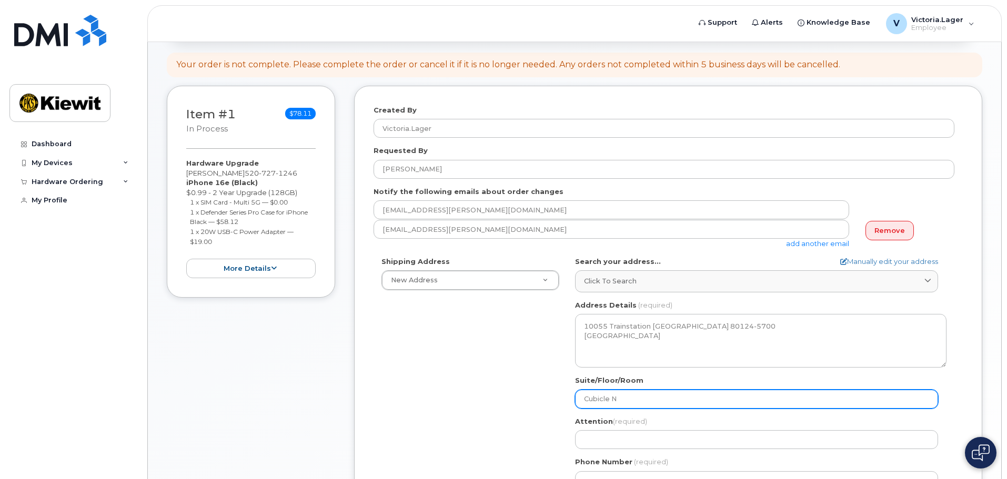
select select
type input "Cubicle N3"
select select
type input "Cubicle N30"
select select
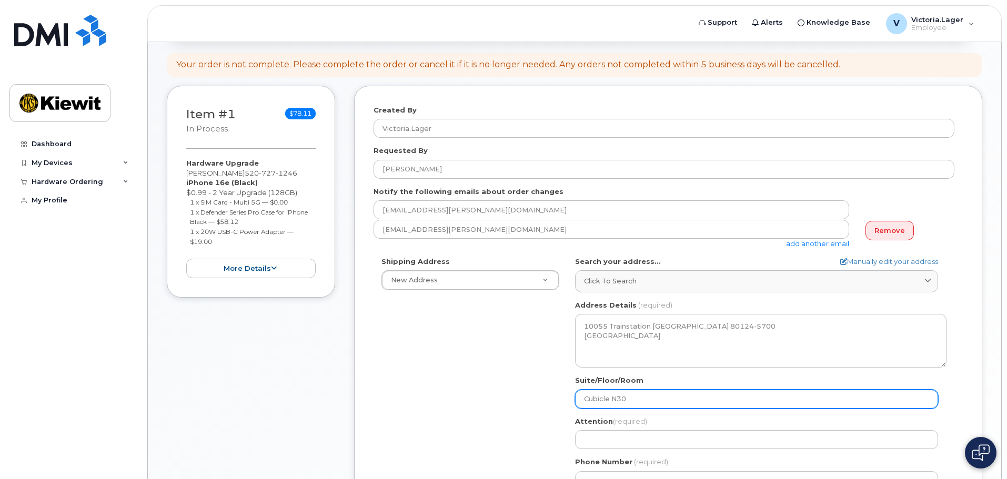
type input "Cubicle N305"
select select
type input "Cubicle N3057"
select select
type input "Cubicle N3057."
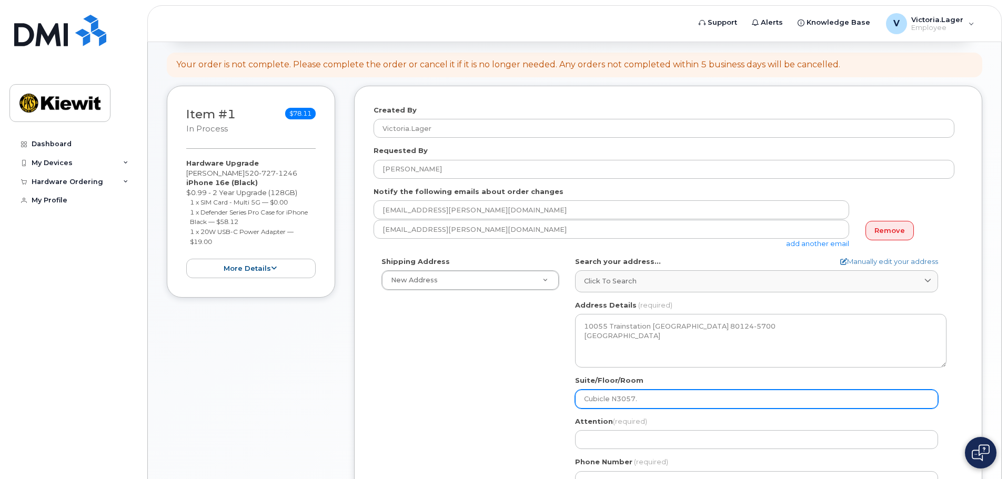
select select
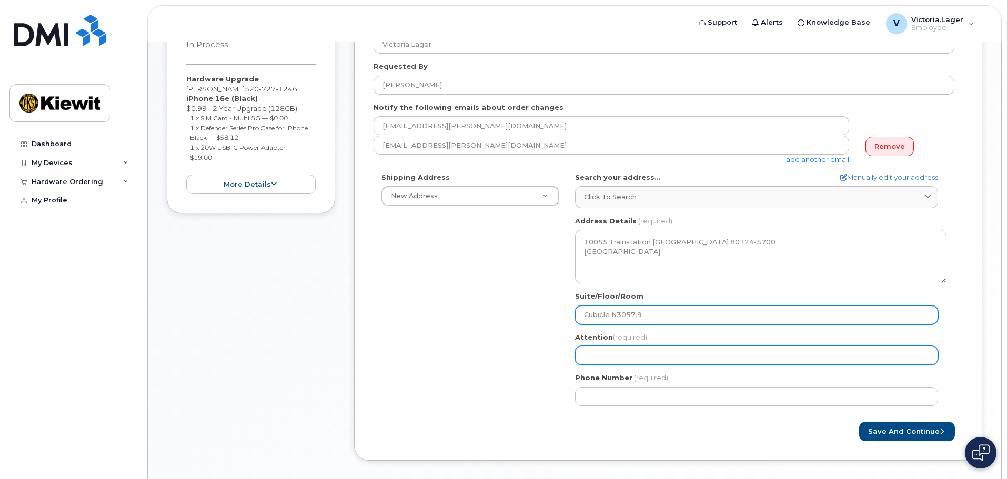
scroll to position [210, 0]
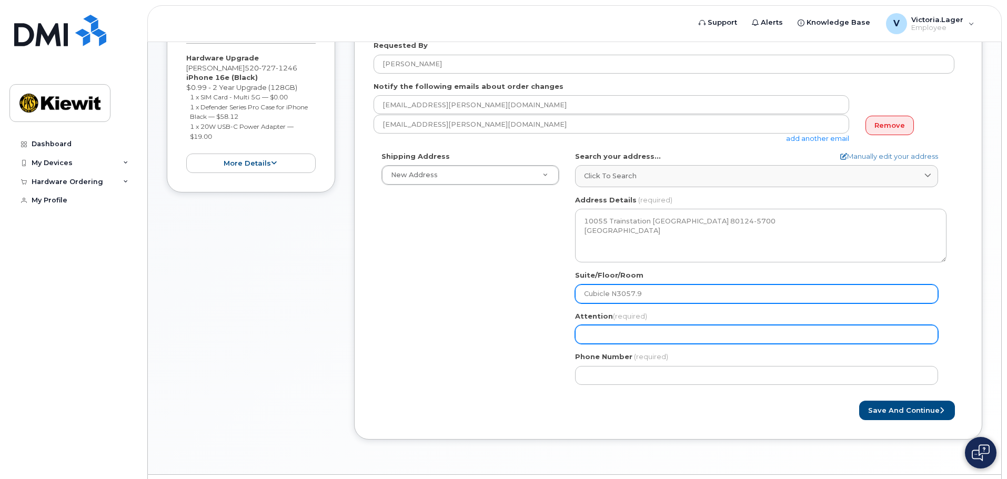
type input "Cubicle N3057.9"
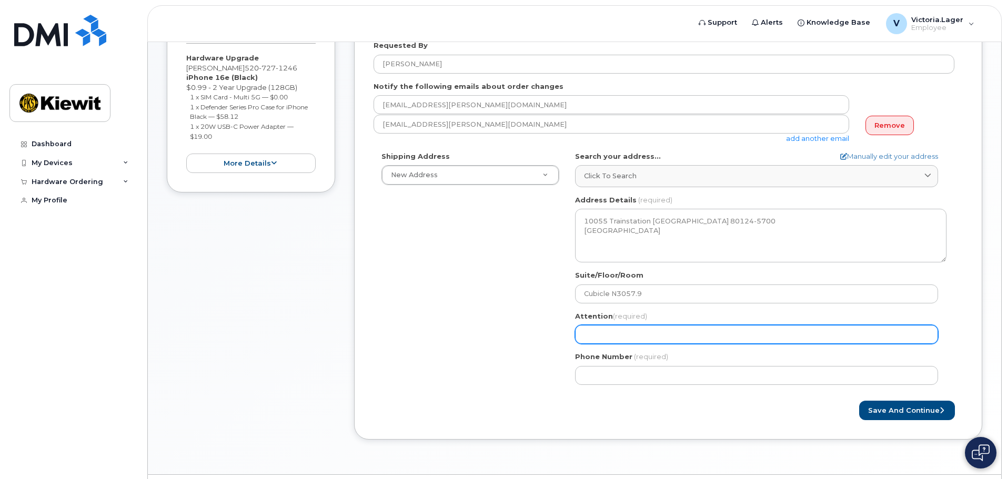
click at [626, 328] on input "Attention (required)" at bounding box center [756, 334] width 363 height 19
type input "[PERSON_NAME]"
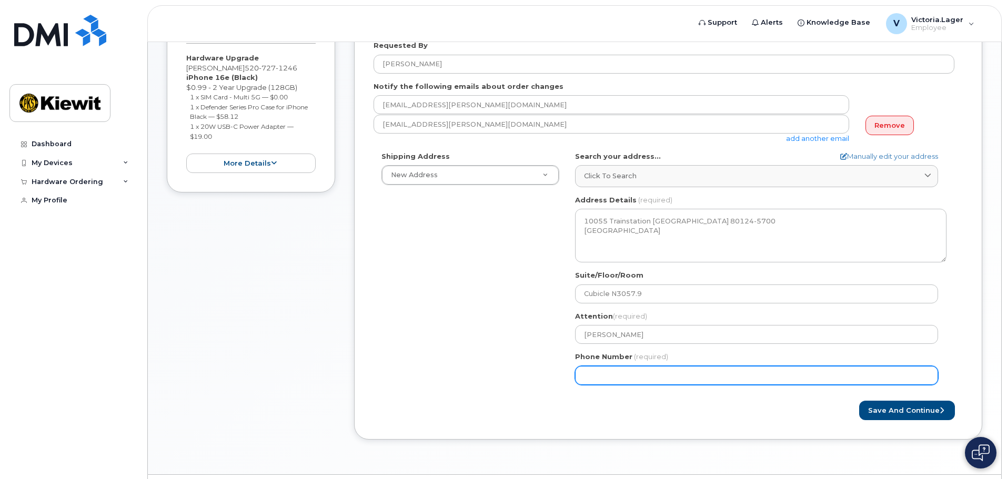
type input "3036712581"
drag, startPoint x: 654, startPoint y: 380, endPoint x: 508, endPoint y: 397, distance: 146.6
click at [509, 397] on form "Created By Victoria.Lager Requested By Victoria Lager Notify the following emai…" at bounding box center [667, 210] width 589 height 420
select select
type input "520727124"
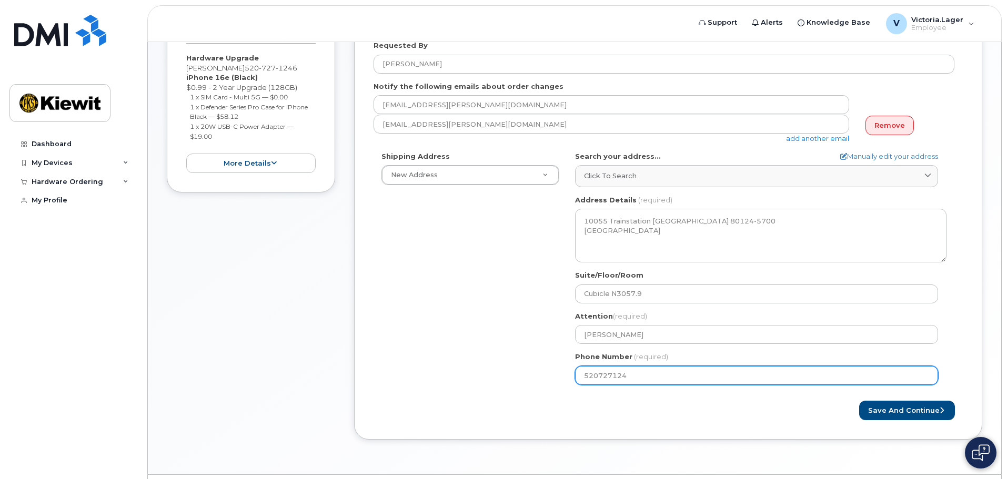
select select
type input "5207271246"
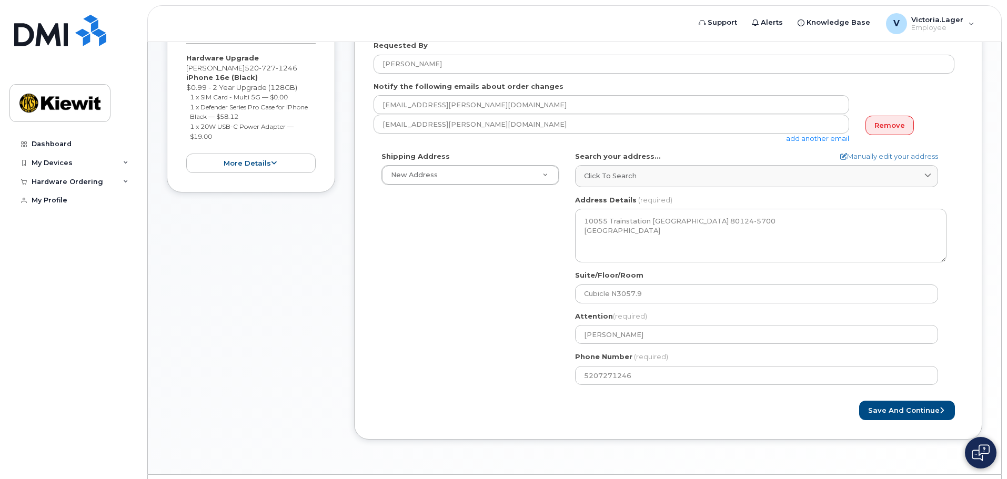
click at [507, 397] on form "Created By Victoria.Lager Requested By Victoria Lager Notify the following emai…" at bounding box center [667, 210] width 589 height 420
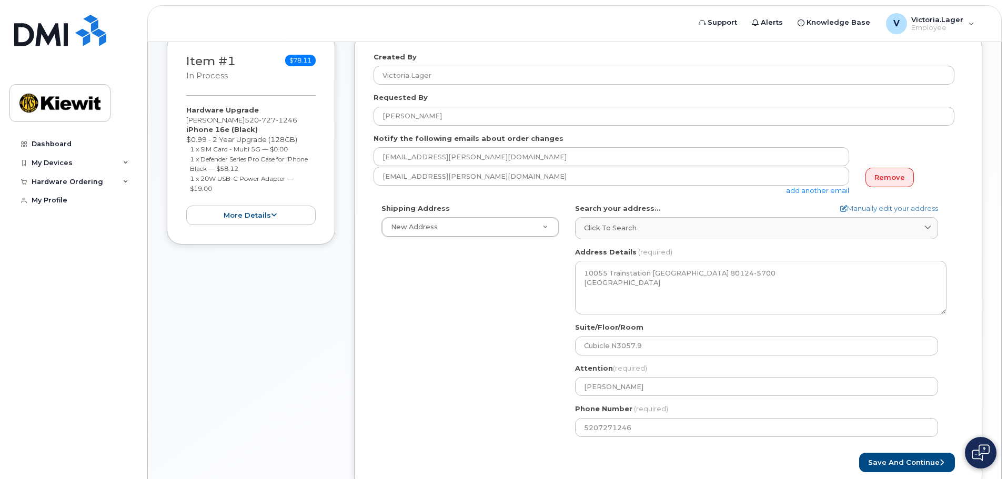
scroll to position [158, 0]
click at [890, 463] on button "Save and Continue" at bounding box center [907, 462] width 96 height 19
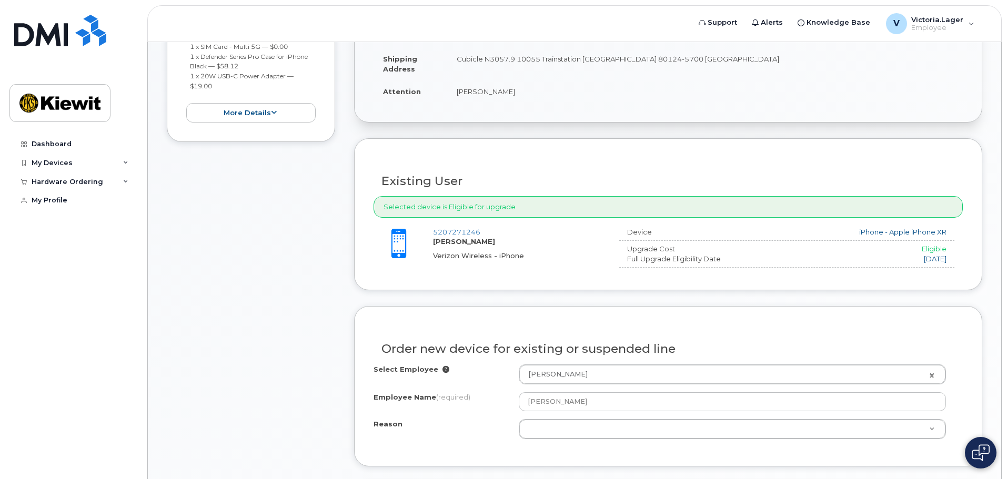
scroll to position [263, 0]
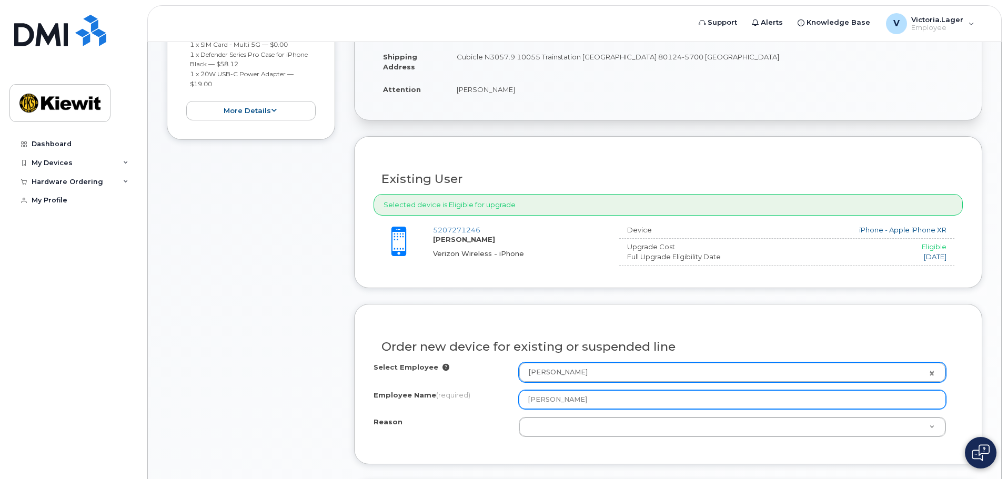
click at [585, 400] on input "[PERSON_NAME]" at bounding box center [732, 399] width 427 height 19
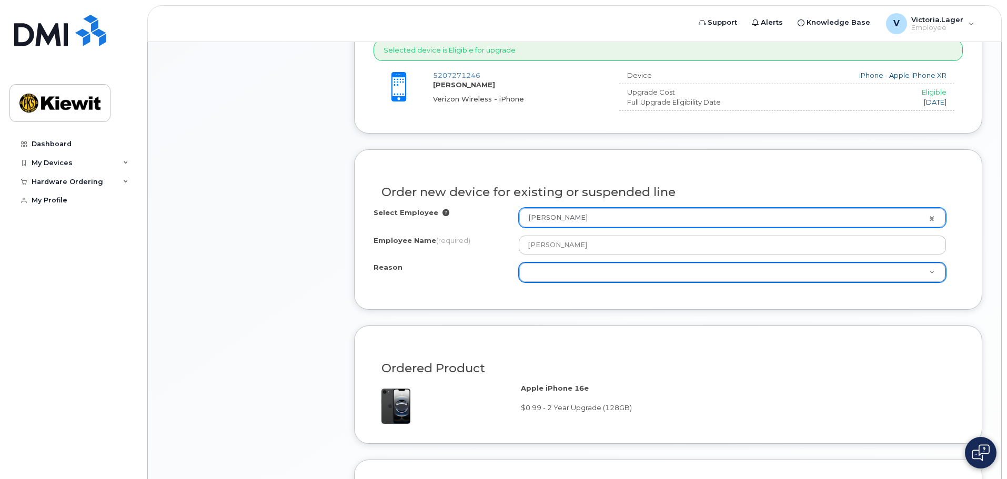
scroll to position [421, 0]
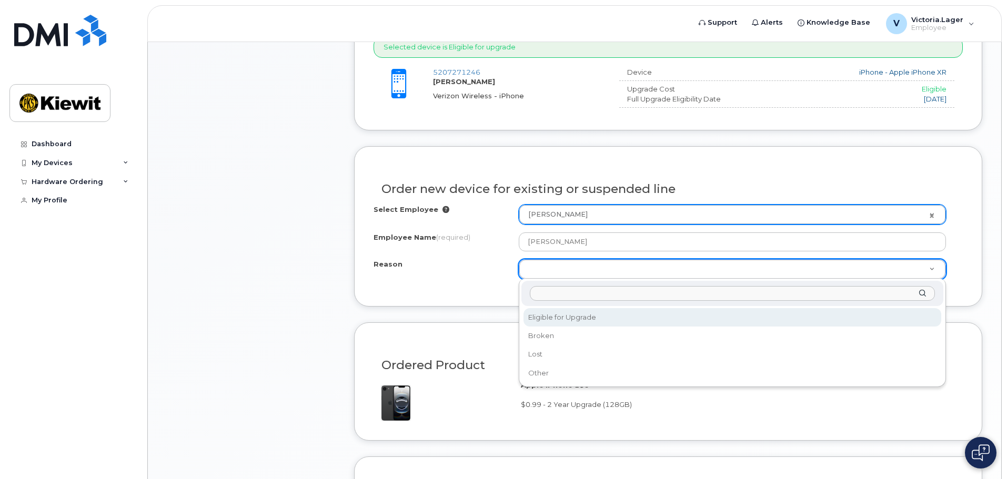
select select "eligible_for_upgrade"
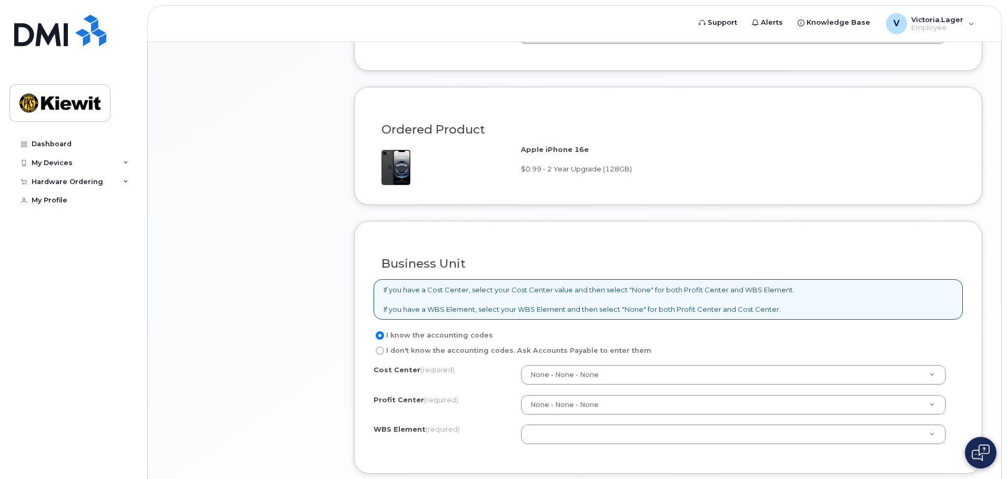
scroll to position [684, 0]
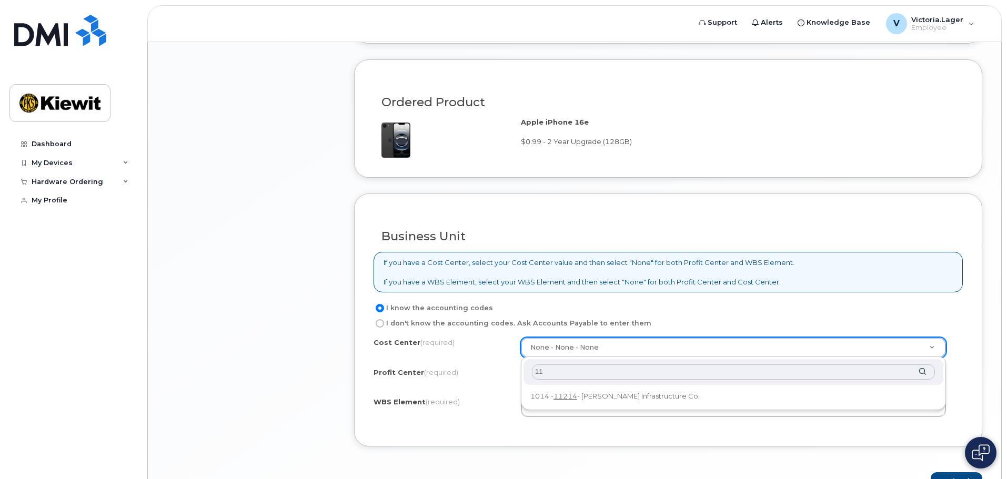
type input "1"
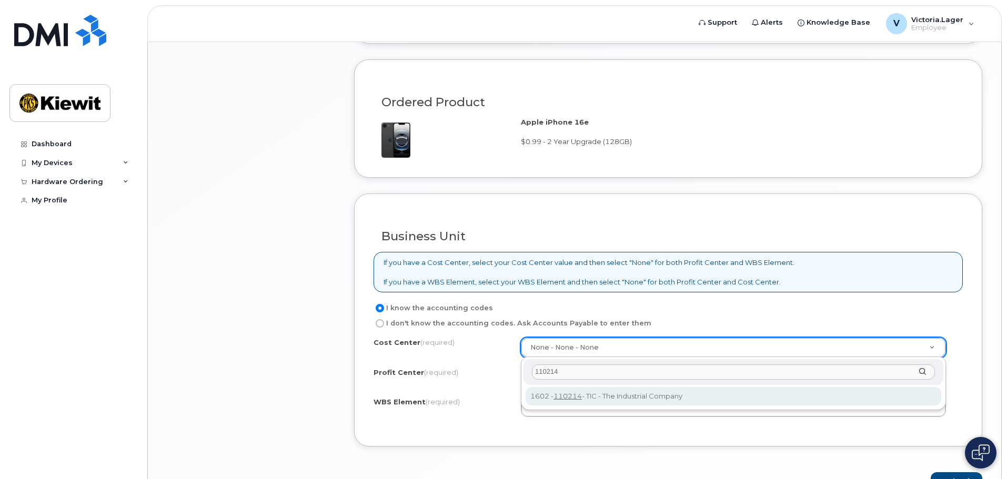
type input "110214"
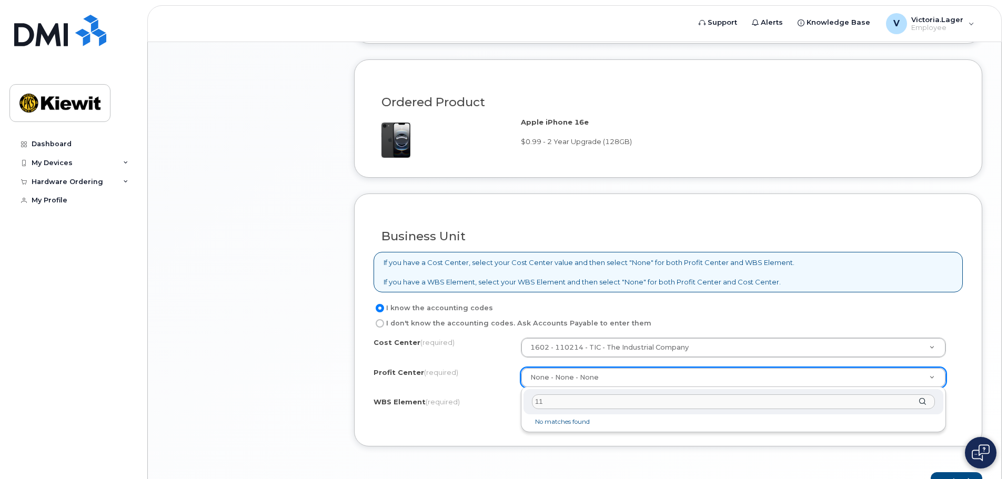
type input "1"
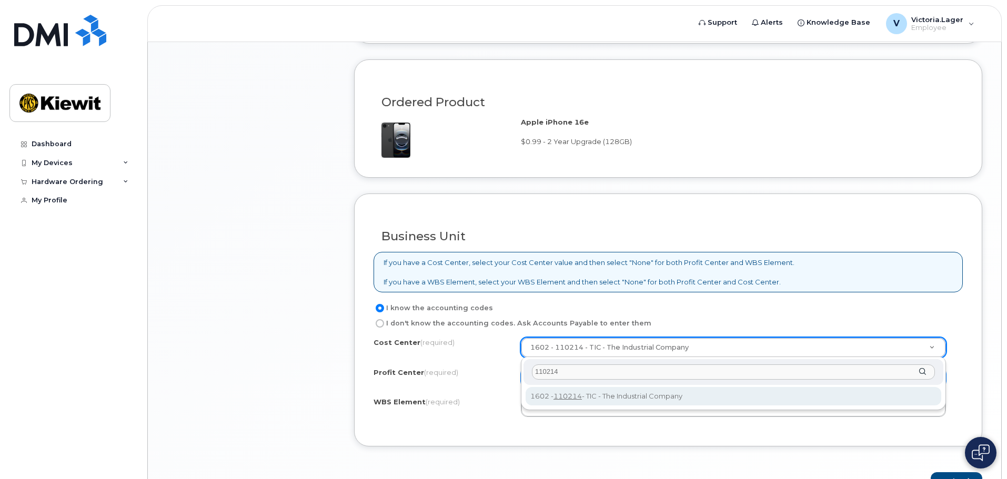
type input "110214"
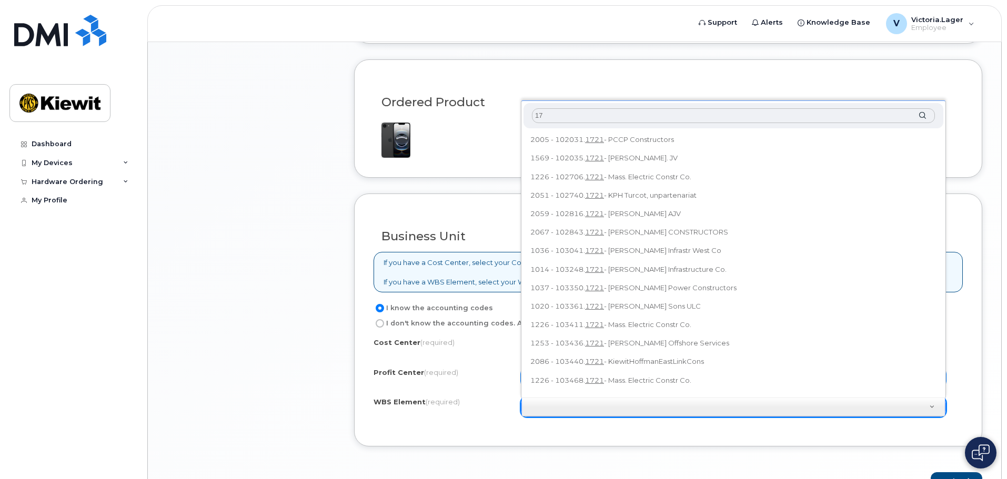
type input "1"
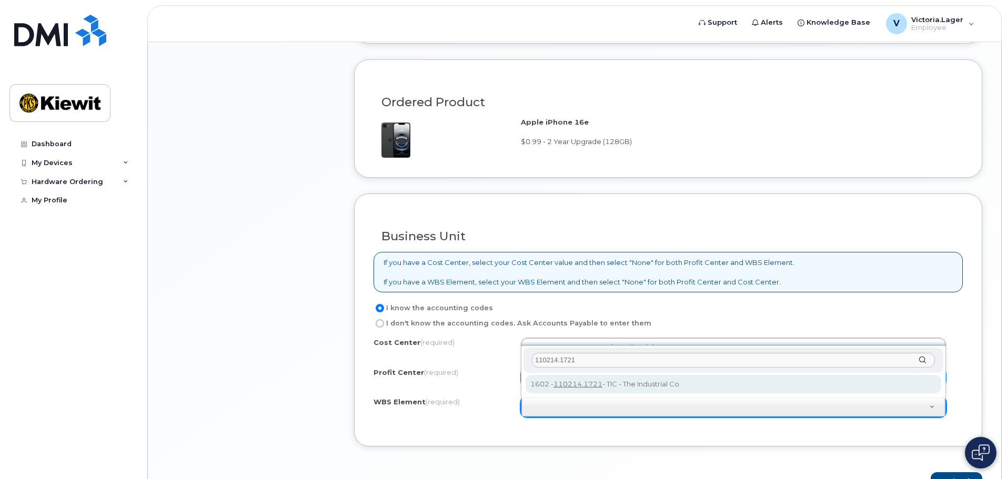
type input "110214.1721"
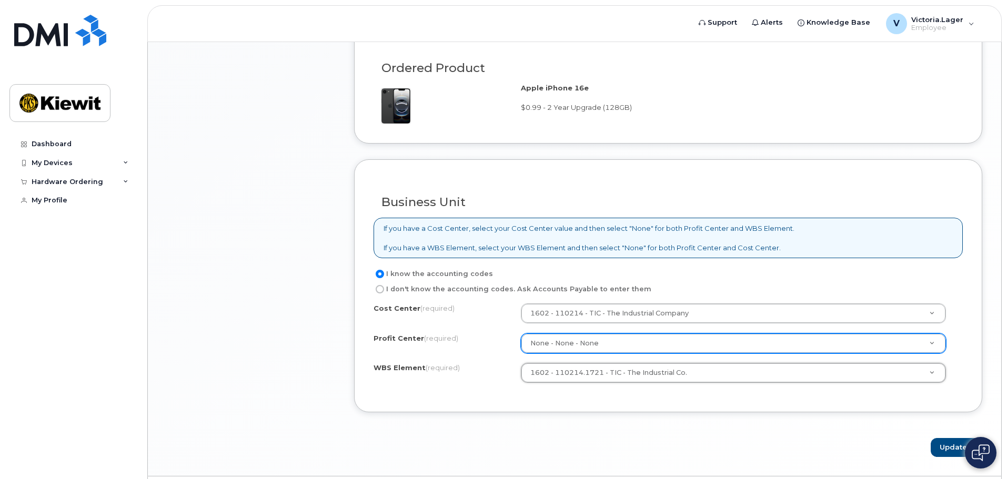
scroll to position [748, 0]
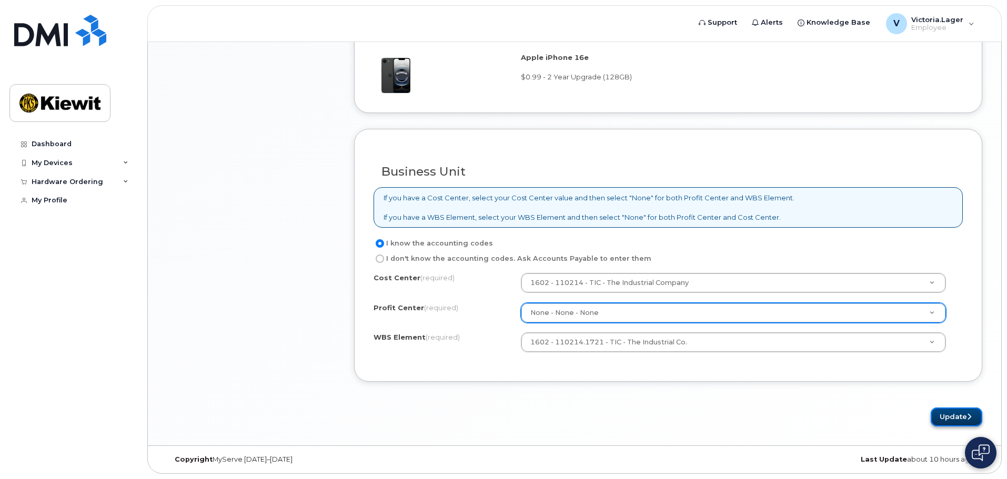
click at [941, 415] on button "Update" at bounding box center [956, 417] width 52 height 19
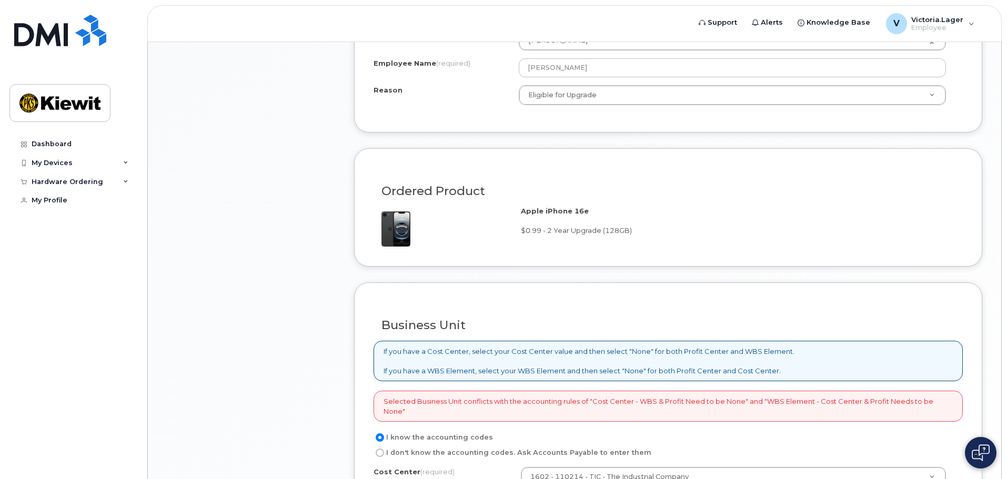
scroll to position [684, 0]
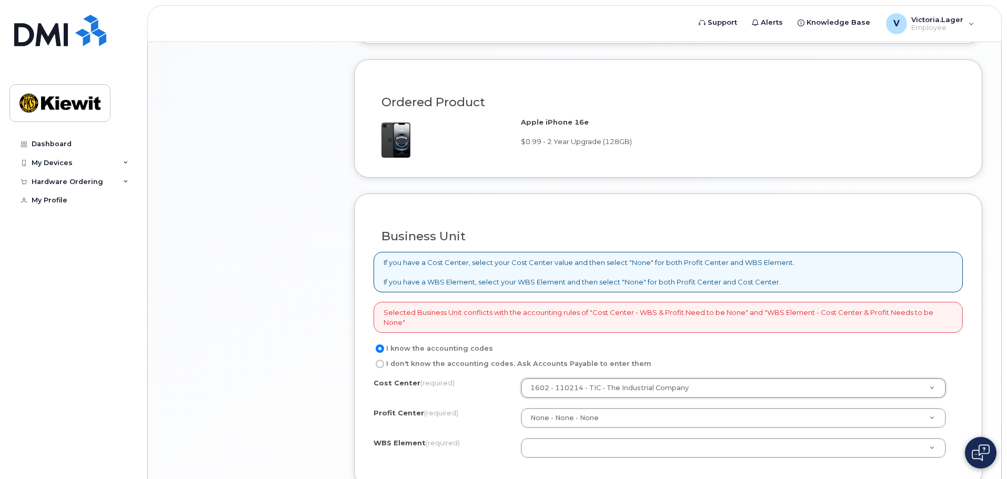
drag, startPoint x: 707, startPoint y: 390, endPoint x: 488, endPoint y: 408, distance: 220.0
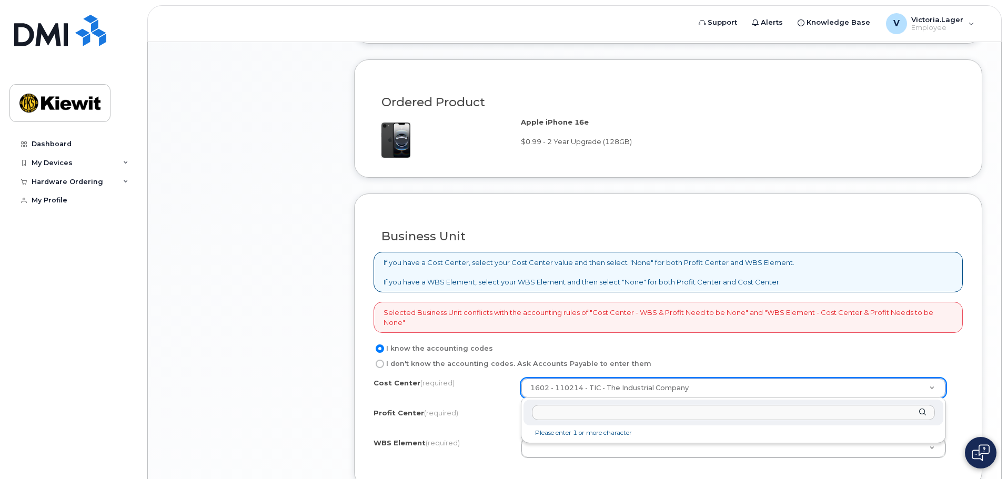
drag, startPoint x: 931, startPoint y: 387, endPoint x: 842, endPoint y: 398, distance: 89.6
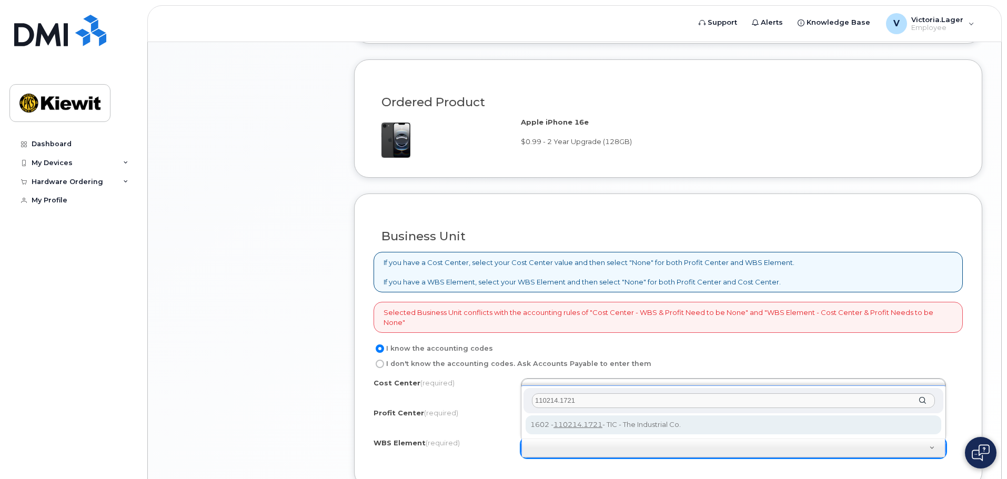
type input "110214.1721"
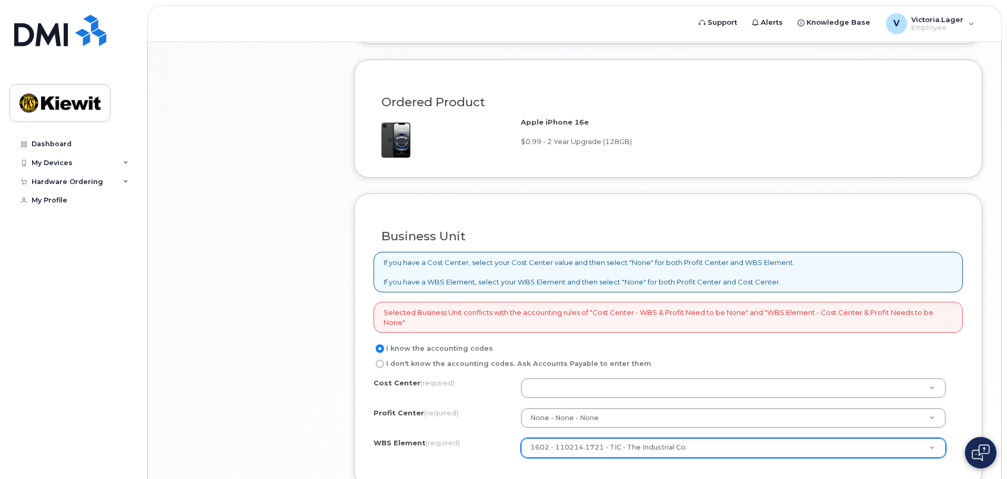
click at [491, 454] on div "WBS Element (required) 1602 - 110214.1721 - TIC - The Industrial Co. 110214.1721" at bounding box center [667, 448] width 589 height 20
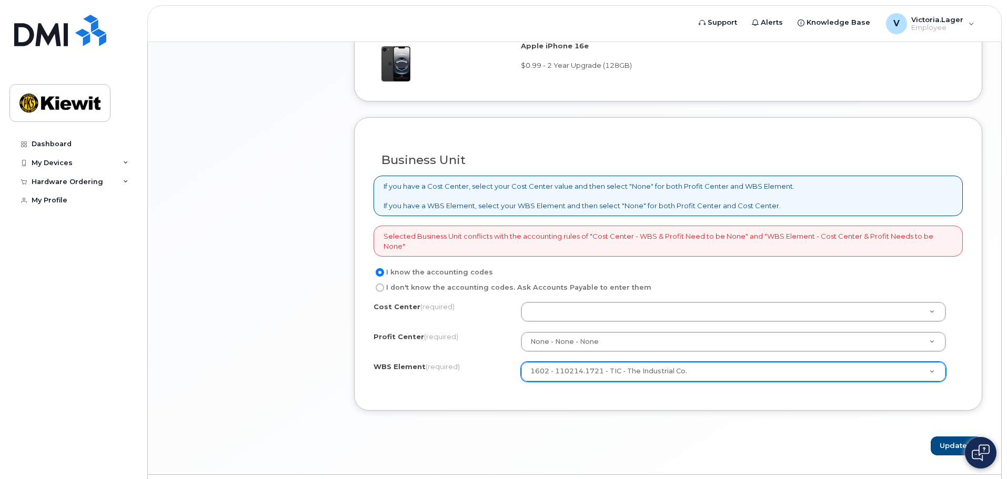
scroll to position [789, 0]
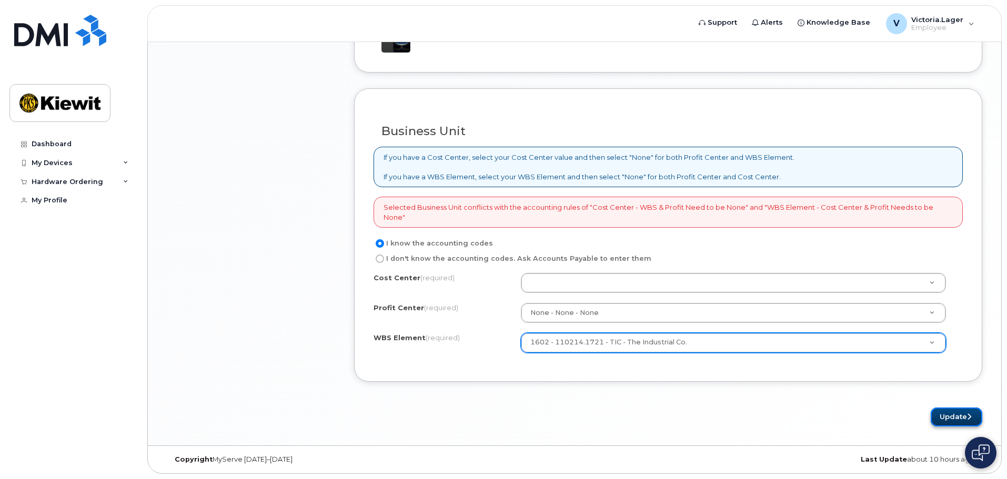
click at [960, 414] on button "Update" at bounding box center [956, 417] width 52 height 19
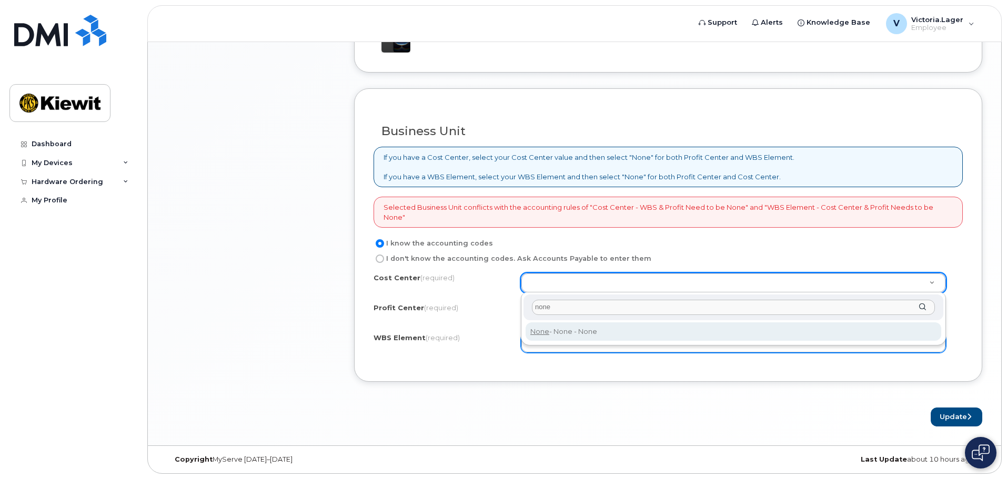
type input "none"
type input "None"
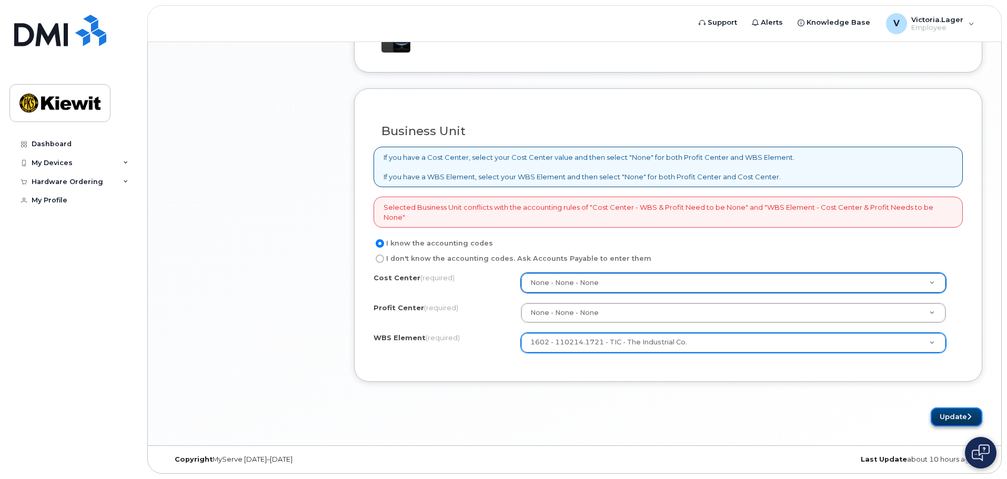
click at [950, 420] on button "Update" at bounding box center [956, 417] width 52 height 19
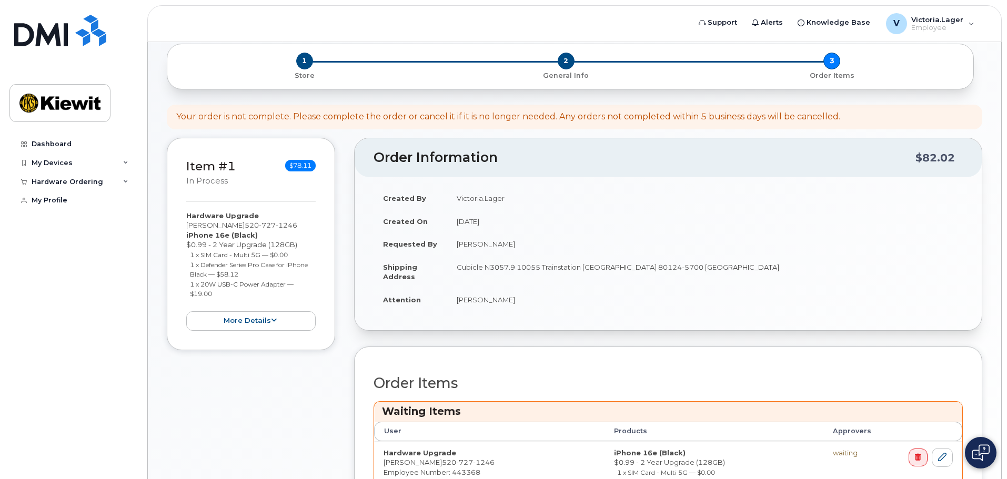
scroll to position [252, 0]
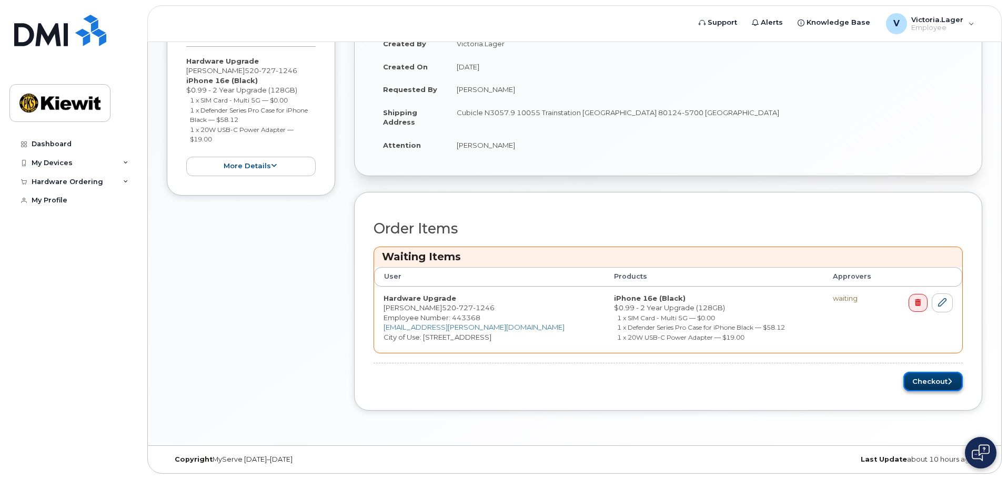
click at [931, 379] on button "Checkout" at bounding box center [932, 381] width 59 height 19
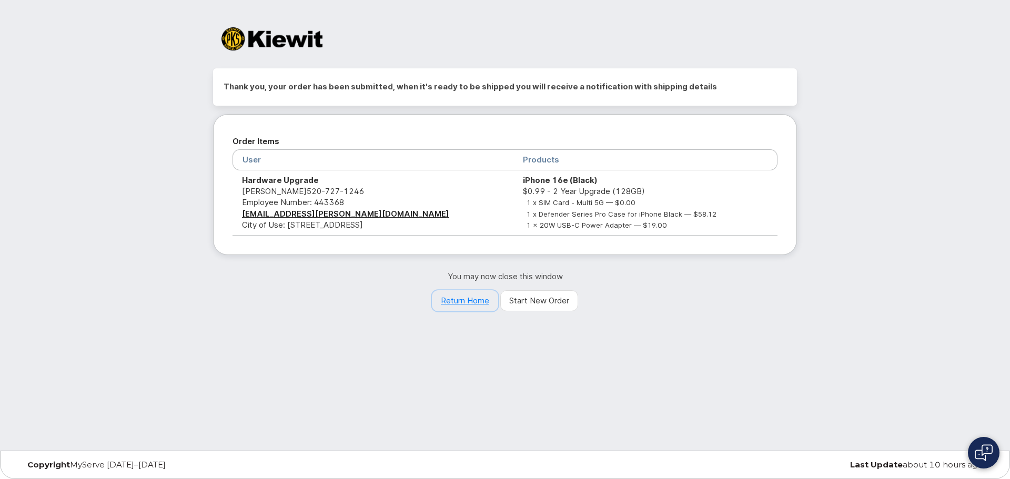
click at [478, 304] on link "Return Home" at bounding box center [465, 300] width 66 height 21
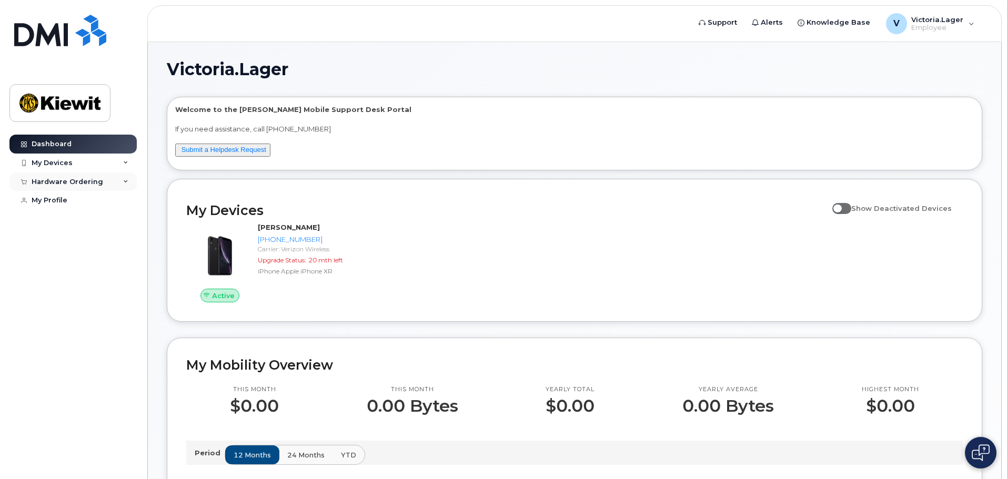
click at [64, 179] on div "Hardware Ordering" at bounding box center [68, 182] width 72 height 8
click at [61, 202] on div "My Orders" at bounding box center [55, 200] width 38 height 9
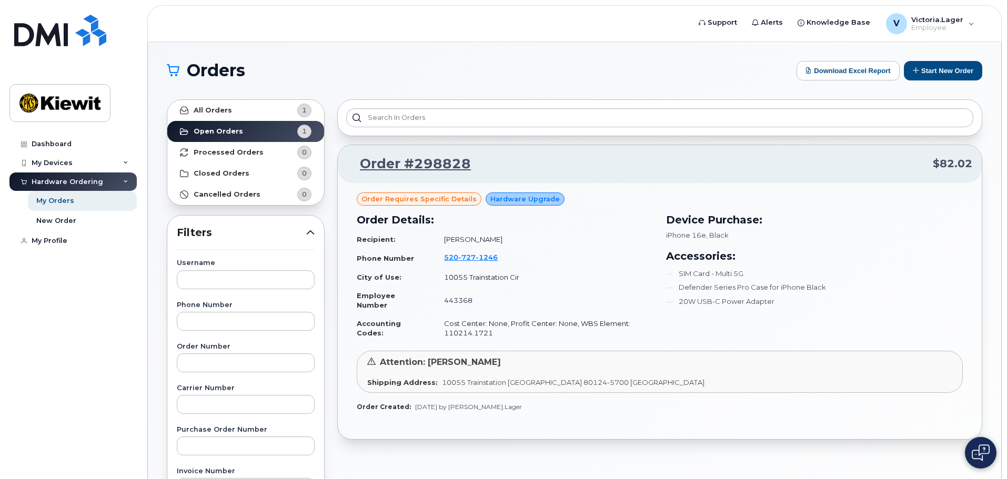
click at [582, 226] on h3 "Order Details:" at bounding box center [505, 220] width 297 height 16
click at [426, 160] on link "Order #298828" at bounding box center [409, 164] width 124 height 19
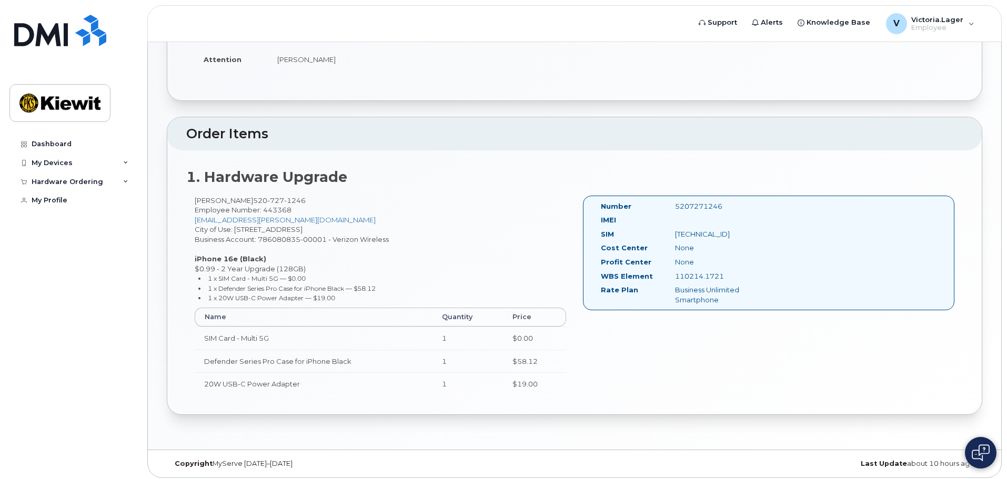
scroll to position [192, 0]
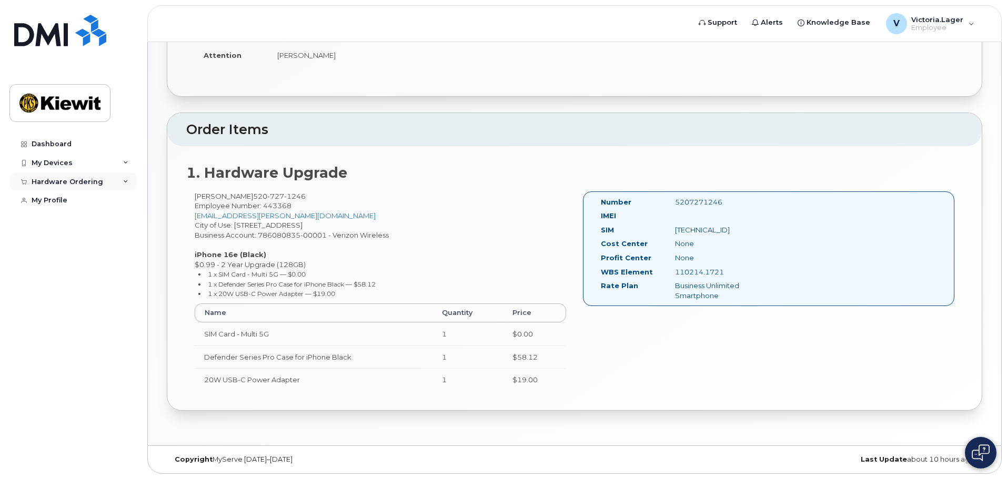
click at [59, 182] on div "Hardware Ordering" at bounding box center [68, 182] width 72 height 8
click at [69, 158] on div "My Devices" at bounding box center [72, 163] width 127 height 19
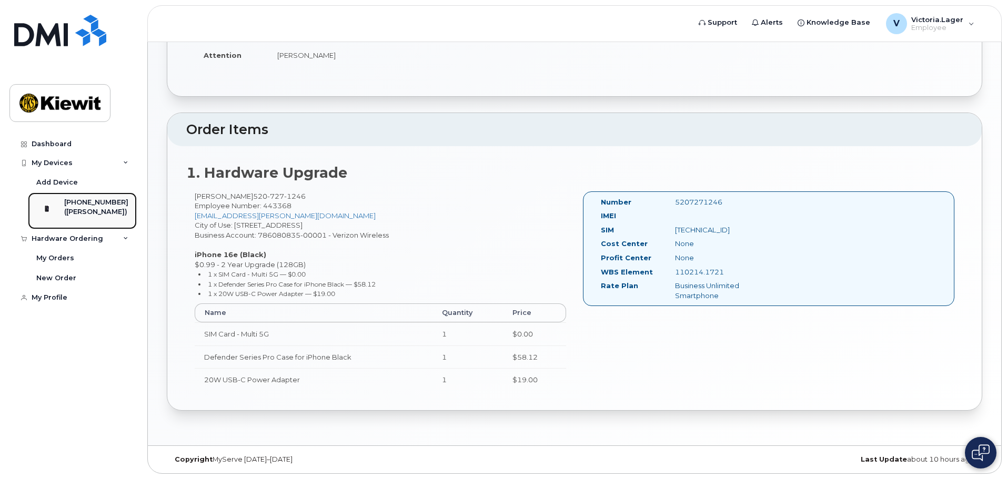
click at [78, 207] on div "([PERSON_NAME])" at bounding box center [96, 211] width 64 height 9
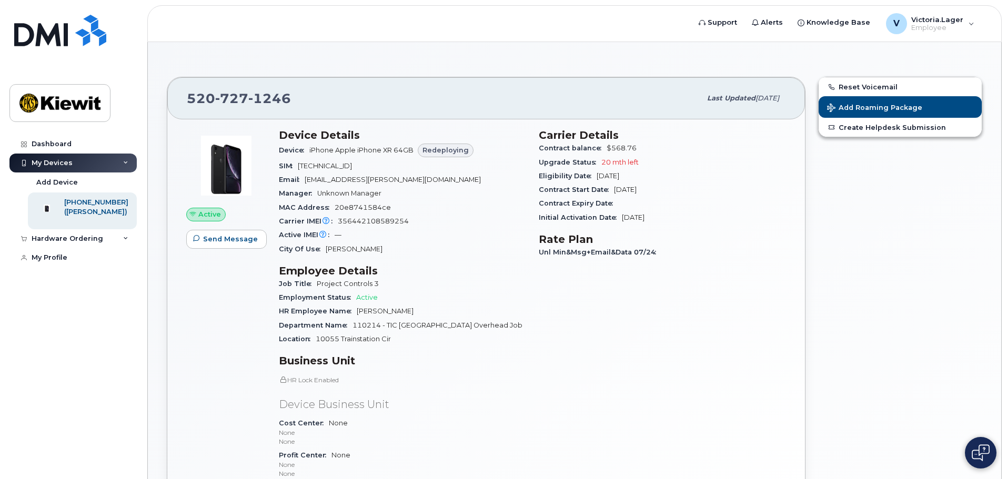
drag, startPoint x: 614, startPoint y: 220, endPoint x: 682, endPoint y: 218, distance: 67.9
click at [672, 220] on div "Initial Activation Date [DATE]" at bounding box center [662, 218] width 247 height 14
click at [672, 233] on h3 "Rate Plan" at bounding box center [662, 239] width 247 height 13
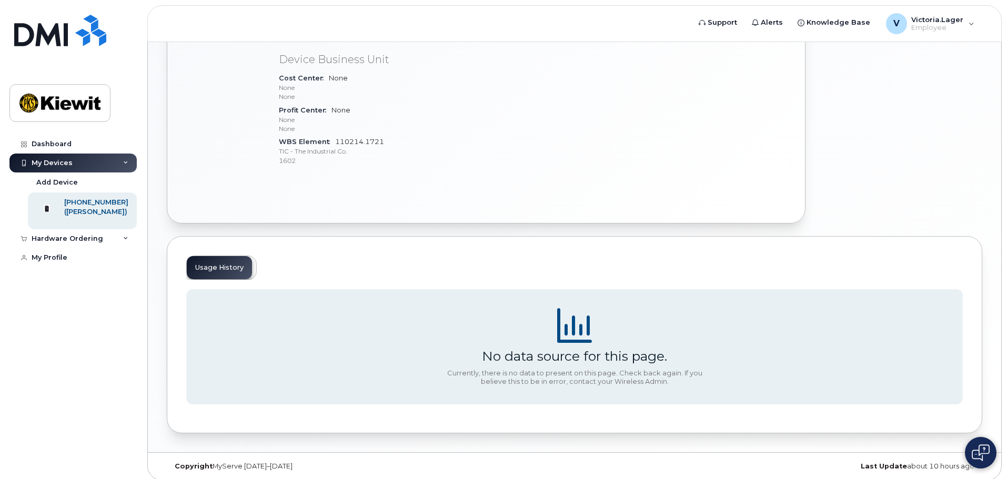
scroll to position [352, 0]
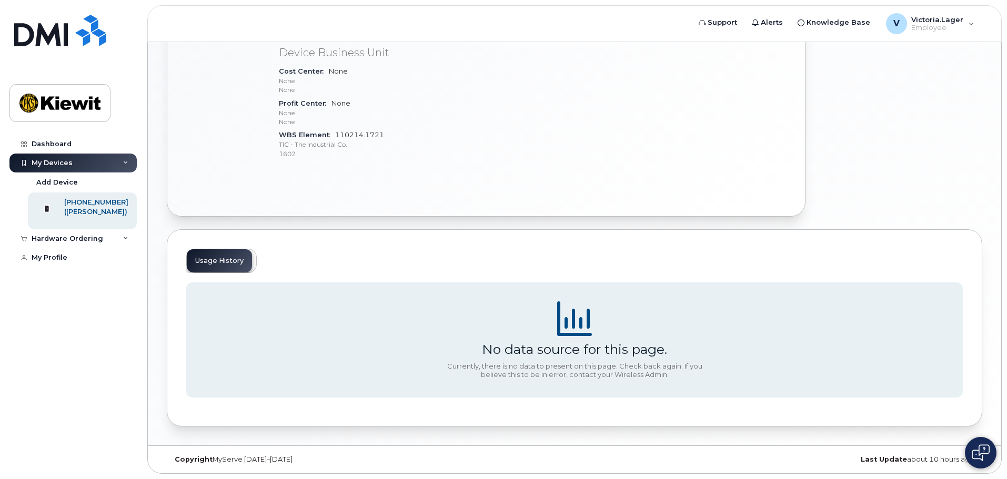
click at [239, 262] on div "Usage History" at bounding box center [221, 261] width 70 height 24
click at [570, 328] on icon at bounding box center [574, 318] width 35 height 35
click at [115, 242] on div "Hardware Ordering" at bounding box center [72, 238] width 127 height 19
click at [68, 283] on div "New Order" at bounding box center [56, 277] width 40 height 9
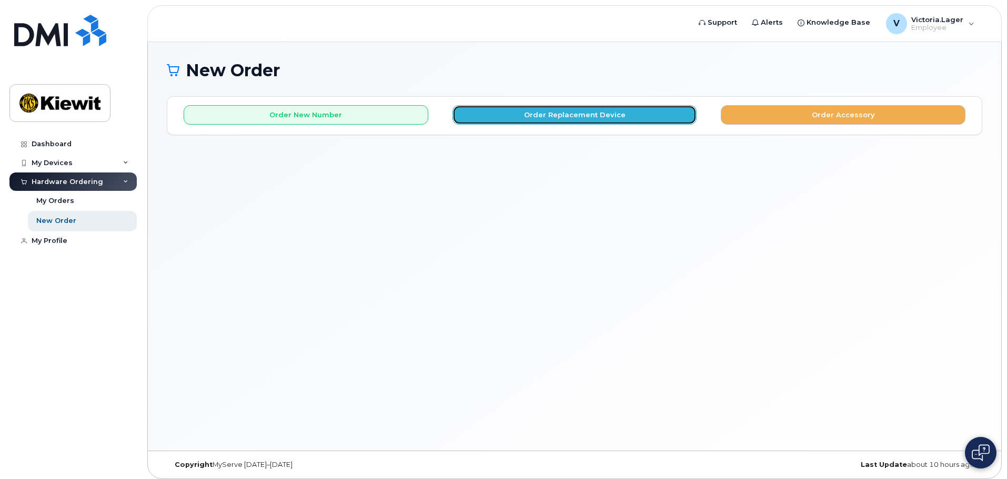
click at [514, 117] on button "Order Replacement Device" at bounding box center [574, 114] width 245 height 19
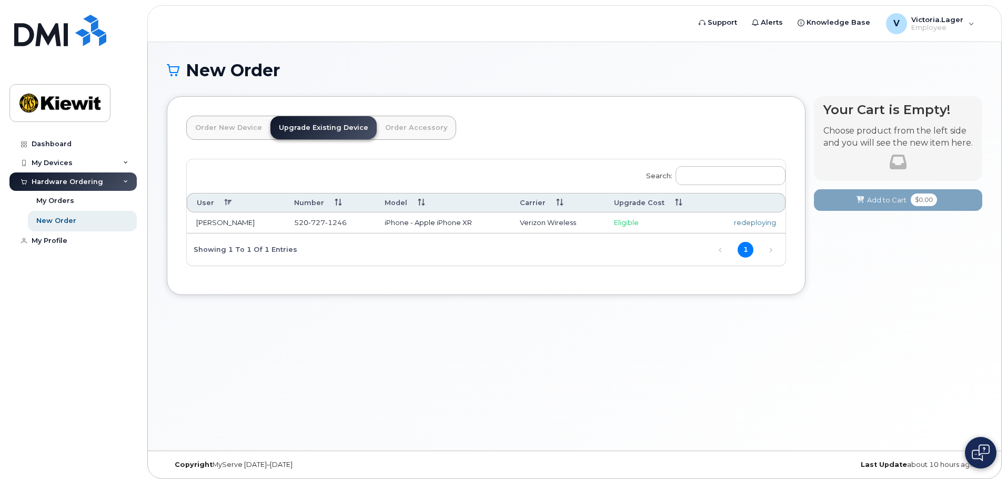
click at [390, 130] on link "Order Accessory" at bounding box center [416, 127] width 79 height 23
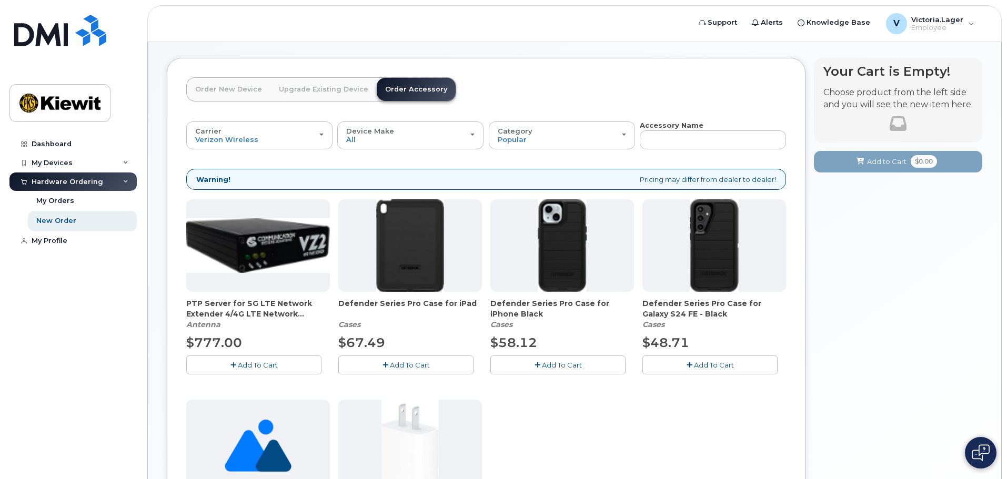
scroll to position [26, 0]
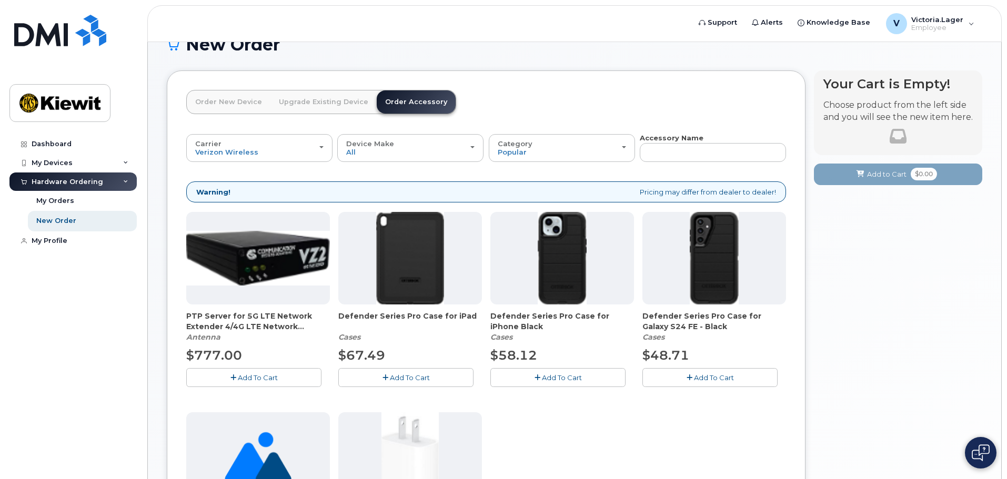
click at [277, 257] on img at bounding box center [258, 258] width 144 height 55
click at [211, 96] on link "Order New Device" at bounding box center [229, 101] width 84 height 23
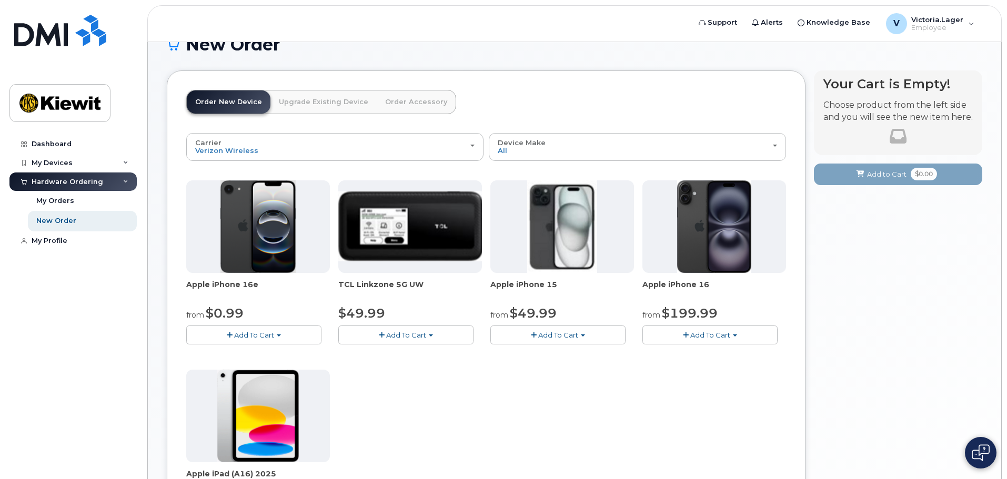
scroll to position [0, 0]
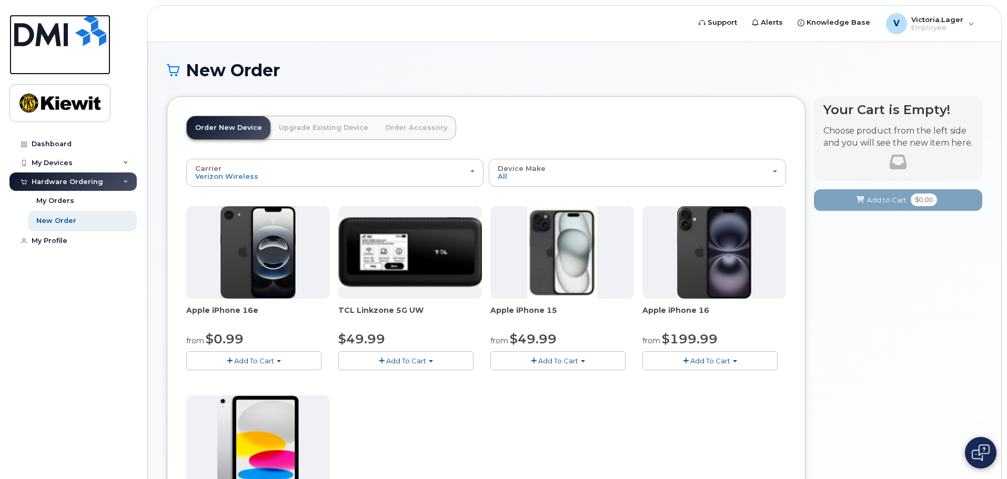
click at [71, 37] on img at bounding box center [60, 31] width 92 height 32
